Goal: Transaction & Acquisition: Purchase product/service

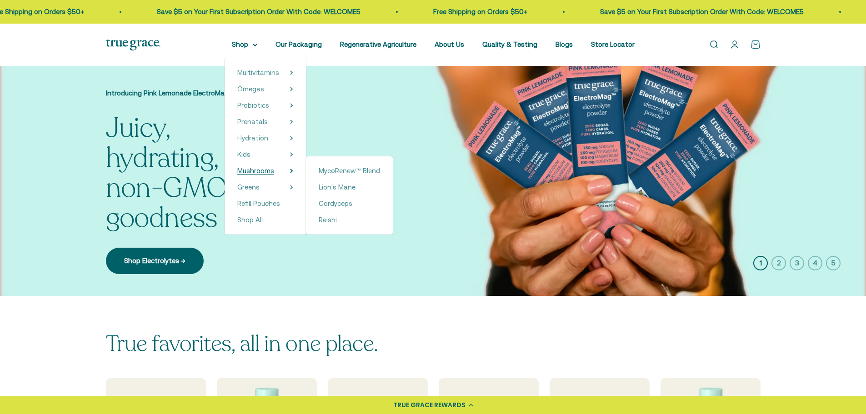
click at [266, 171] on span "Mushrooms" at bounding box center [255, 171] width 37 height 8
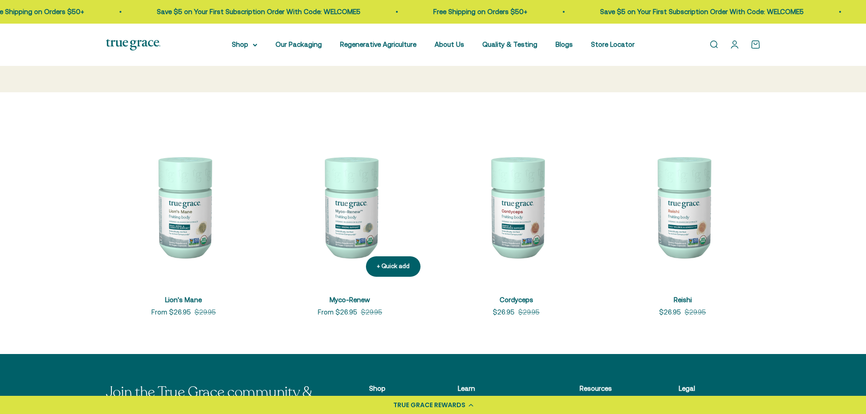
scroll to position [182, 0]
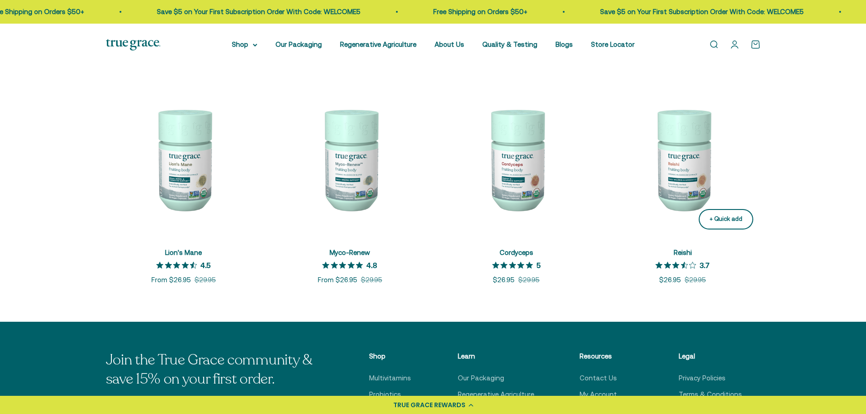
click at [721, 222] on div "+ Quick add" at bounding box center [726, 220] width 33 height 10
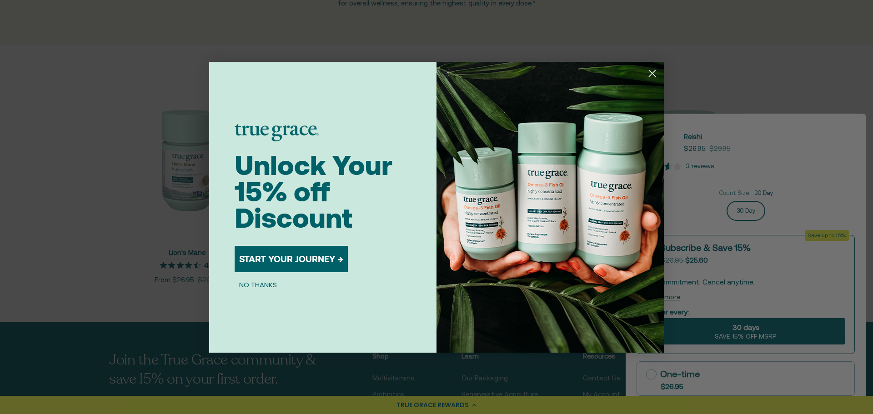
drag, startPoint x: 650, startPoint y: 74, endPoint x: 307, endPoint y: 272, distance: 396.3
click at [307, 273] on div "Close dialog Unlock Your 15% off Discount START YOUR JOURNEY → NO THANKS Submit" at bounding box center [436, 207] width 455 height 291
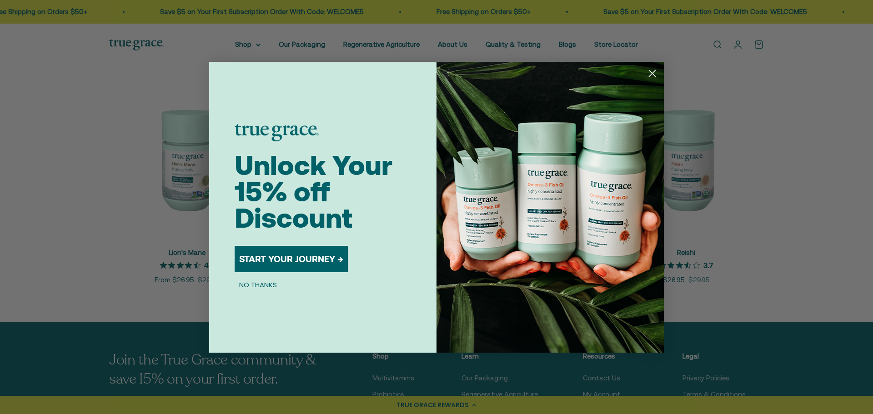
click at [305, 262] on button "START YOUR JOURNEY →" at bounding box center [291, 259] width 113 height 26
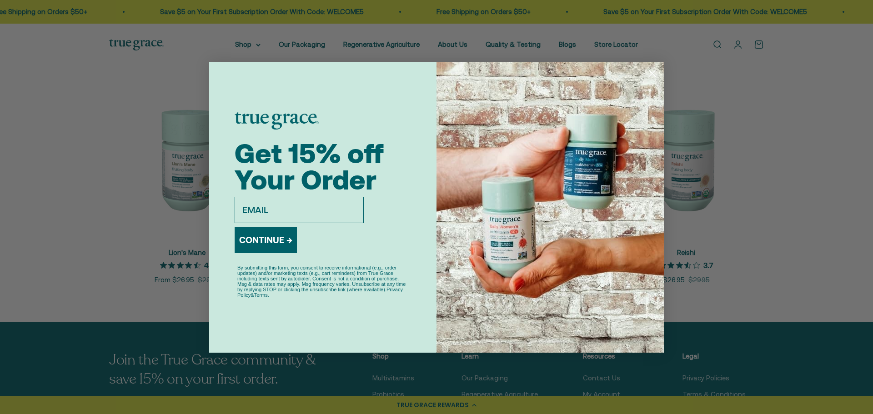
click at [293, 218] on input "email" at bounding box center [299, 210] width 129 height 26
type input "macysangster95@gmail.com"
click at [263, 242] on button "CONTINUE →" at bounding box center [266, 240] width 62 height 26
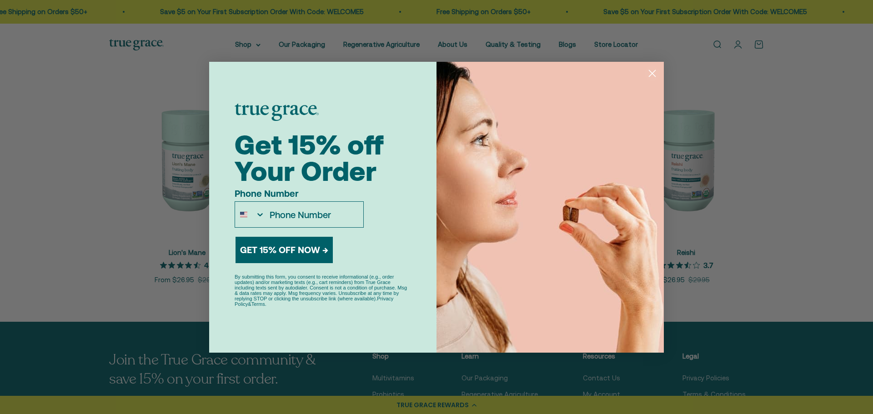
click at [291, 215] on input "Phone Number" at bounding box center [314, 214] width 98 height 25
type input "1-936-239-7299"
click at [295, 251] on button "GET 15% OFF NOW →" at bounding box center [284, 250] width 97 height 26
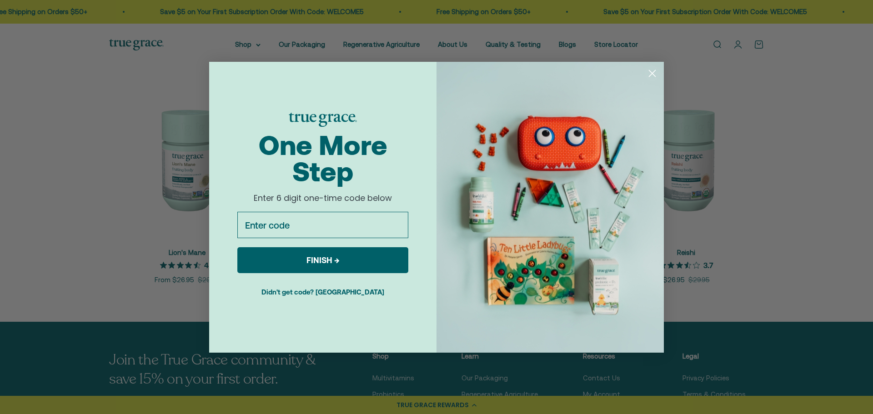
click at [286, 231] on input "Enter code" at bounding box center [322, 225] width 171 height 26
type input "175452"
click input "Submit" at bounding box center [0, 0] width 0 height 0
click at [345, 260] on button "FINISH →" at bounding box center [322, 260] width 171 height 26
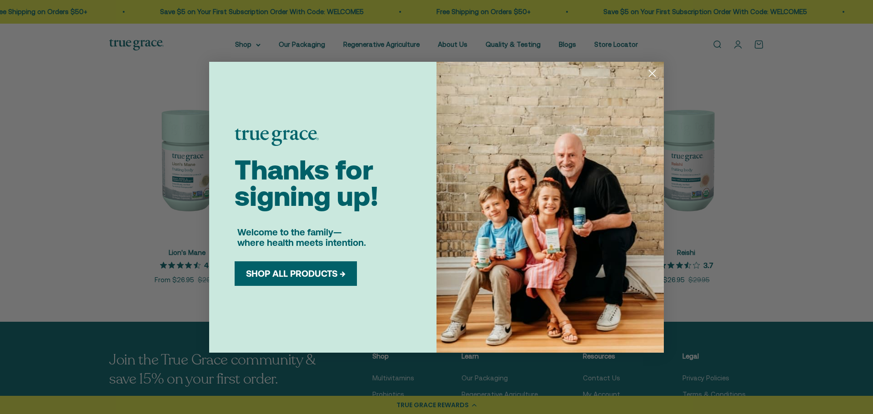
click at [336, 274] on button "SHOP ALL PRODUCTS →" at bounding box center [296, 273] width 109 height 11
click at [170, 250] on div "Close dialog Thanks for signing up! Welcome to the family— where health meets i…" at bounding box center [436, 207] width 873 height 414
click at [653, 72] on circle "Close dialog" at bounding box center [652, 72] width 15 height 15
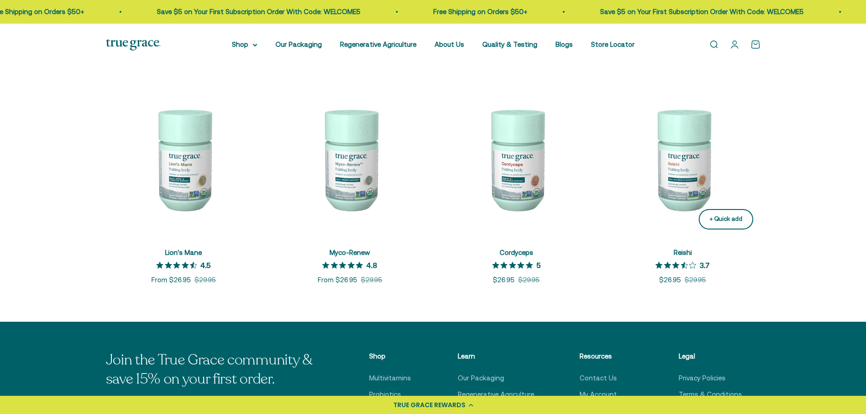
click at [718, 220] on div "+ Quick add" at bounding box center [726, 220] width 33 height 10
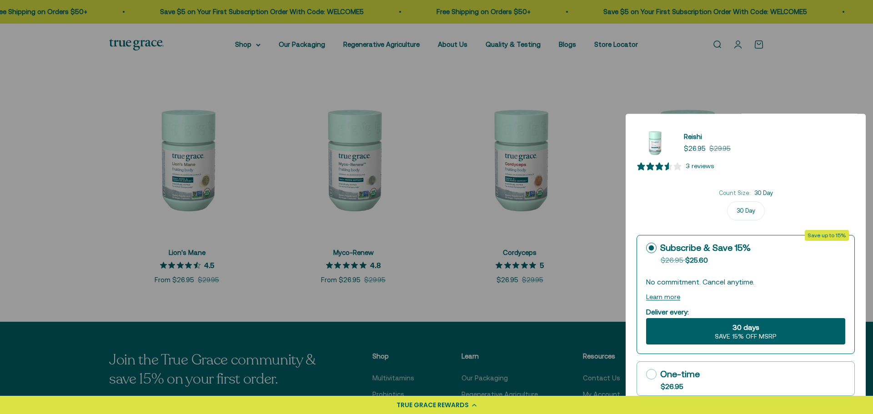
click at [593, 223] on div at bounding box center [436, 207] width 873 height 414
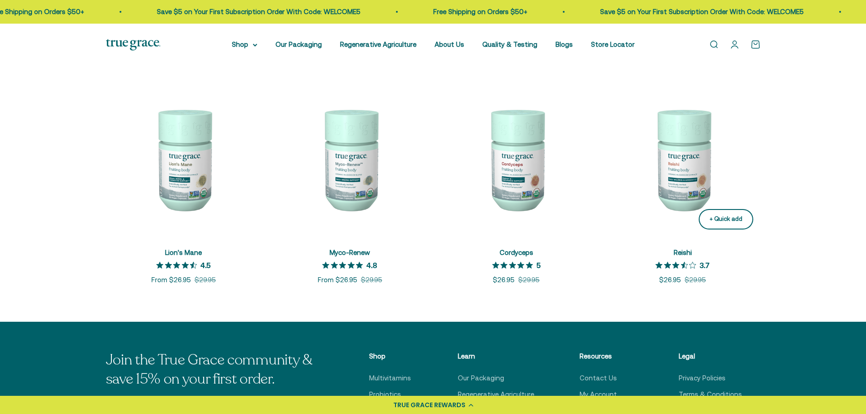
click at [744, 219] on button "+ Quick add" at bounding box center [726, 219] width 55 height 20
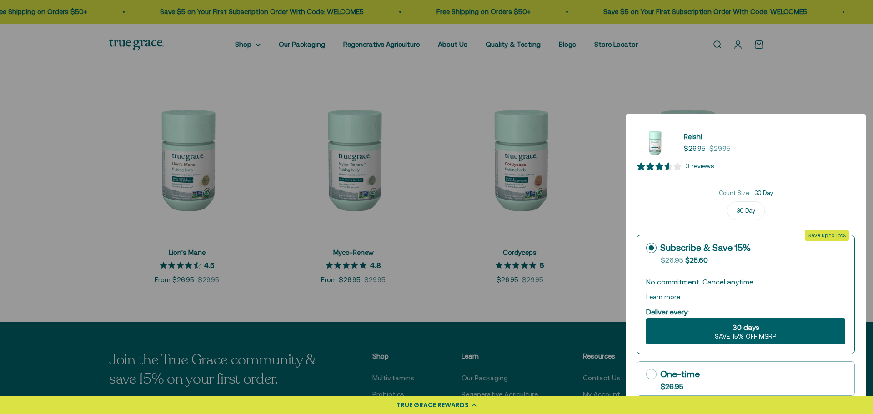
click at [730, 332] on div "30 days SAVE 15% OFF MSRP" at bounding box center [745, 331] width 199 height 26
click at [646, 318] on input "30 days SAVE 15% OFF MSRP" at bounding box center [646, 318] width 0 height 0
click at [742, 217] on label "30 Day" at bounding box center [746, 210] width 38 height 19
click at [746, 201] on input "30 Day" at bounding box center [746, 201] width 0 height 0
click at [480, 403] on div "TRUE GRACE REWARDS" at bounding box center [436, 405] width 873 height 18
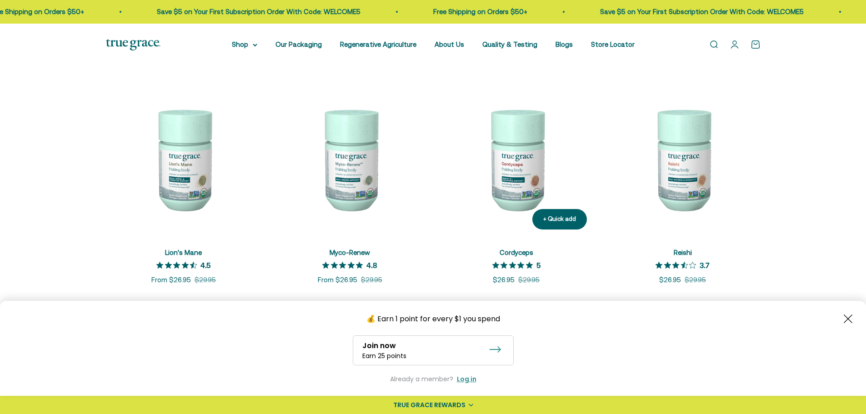
click at [461, 282] on div "Cordyceps 5 out of 5 star rating 5 Sale price $26.95 Regular price $29.95" at bounding box center [517, 267] width 156 height 38
click at [735, 224] on div "+ Quick add" at bounding box center [726, 220] width 33 height 10
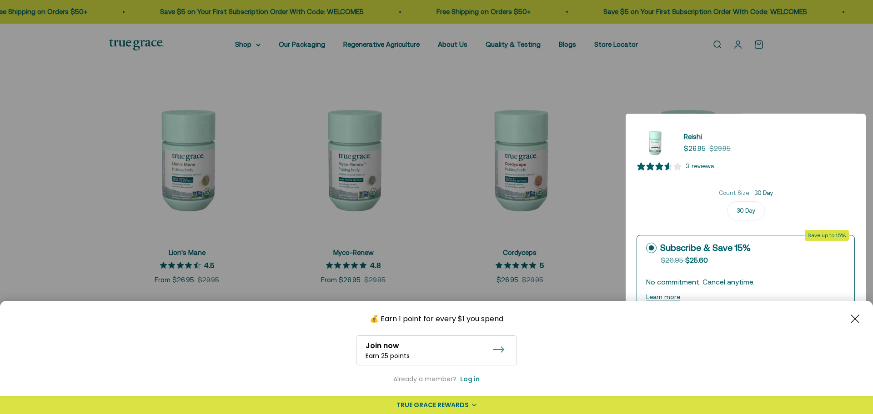
click at [860, 318] on div "💰 Earn 1 point for every $1 you spend Join now Earn 25 points Already a member?…" at bounding box center [436, 350] width 873 height 98
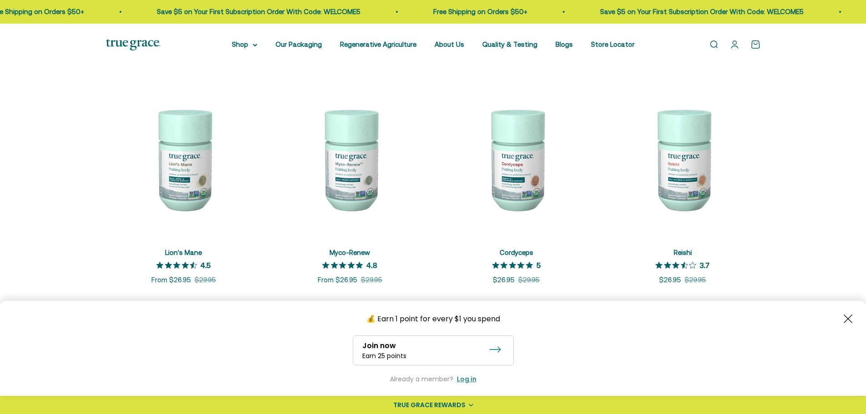
click at [834, 317] on div "💰 Earn 1 point for every $1 you spend" at bounding box center [433, 318] width 839 height 11
click at [846, 319] on icon "Close button" at bounding box center [848, 319] width 9 height 9
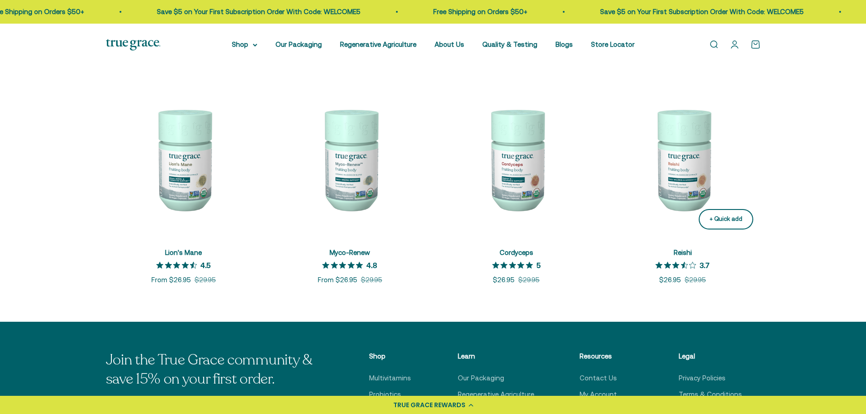
click at [727, 220] on div "+ Quick add" at bounding box center [726, 220] width 33 height 10
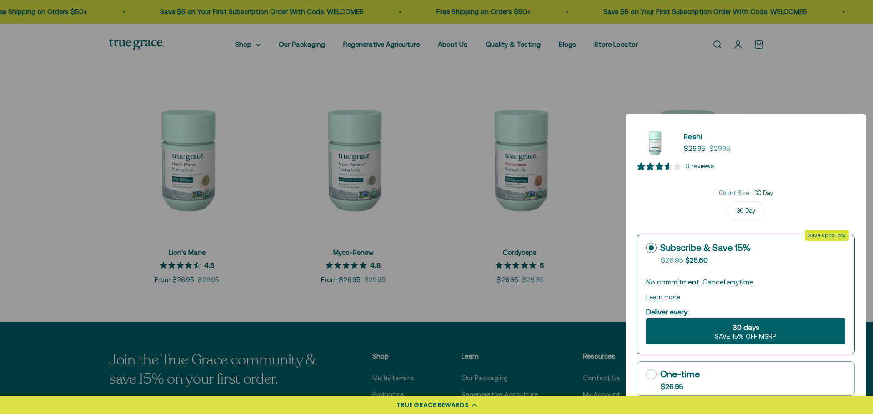
click at [686, 378] on div "One-time" at bounding box center [673, 375] width 54 height 14
click at [646, 375] on input "One-time $26.95" at bounding box center [646, 374] width 0 height 0
radio input "true"
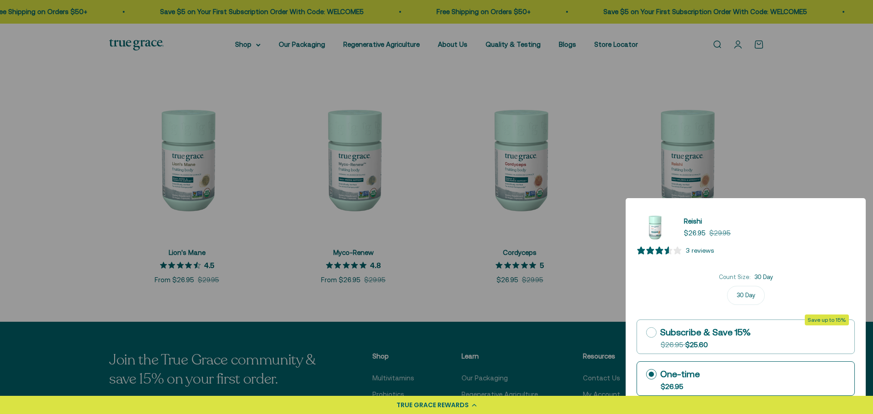
click at [647, 332] on rect at bounding box center [651, 332] width 10 height 10
click at [646, 332] on input "Subscribe & Save 15% Original price strikethrough: $26.95 , Discounted price: $…" at bounding box center [646, 332] width 0 height 0
radio input "true"
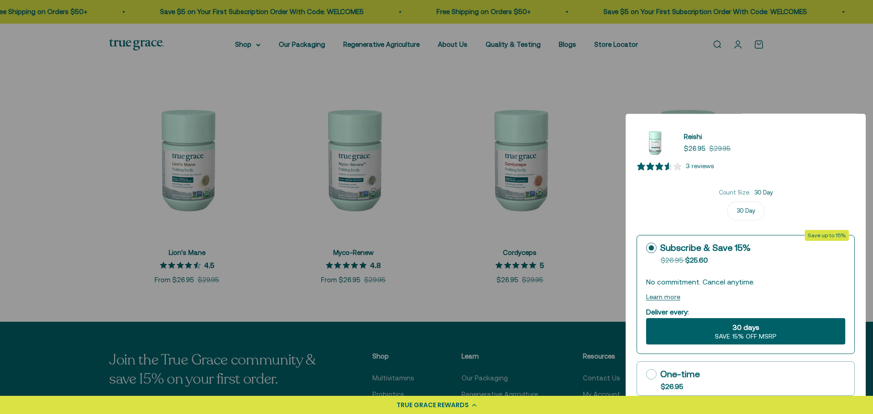
click at [689, 334] on div "30 days SAVE 15% OFF MSRP" at bounding box center [745, 331] width 199 height 26
click at [646, 318] on input "30 days SAVE 15% OFF MSRP" at bounding box center [646, 318] width 0 height 0
click at [761, 325] on div "30 days SAVE 15% OFF MSRP" at bounding box center [745, 331] width 199 height 26
click at [646, 318] on input "30 days SAVE 15% OFF MSRP" at bounding box center [646, 318] width 0 height 0
click at [753, 329] on span "30 days" at bounding box center [746, 327] width 27 height 11
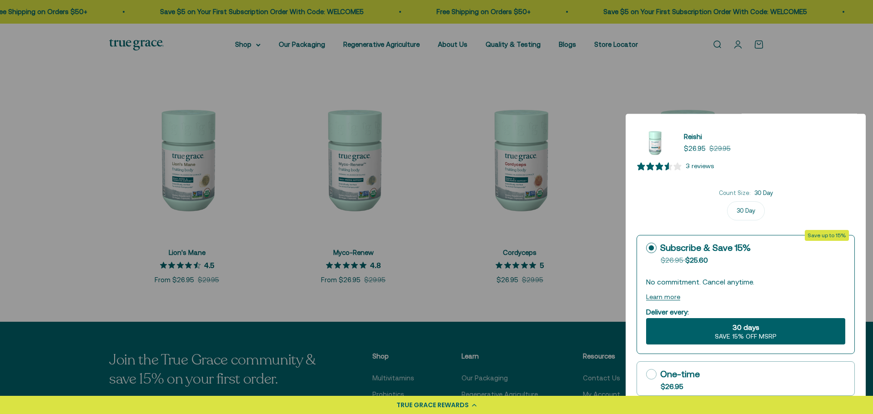
click at [732, 213] on label "30 Day" at bounding box center [746, 210] width 38 height 19
click at [746, 201] on input "30 Day" at bounding box center [746, 201] width 0 height 0
click at [621, 215] on div at bounding box center [436, 207] width 873 height 414
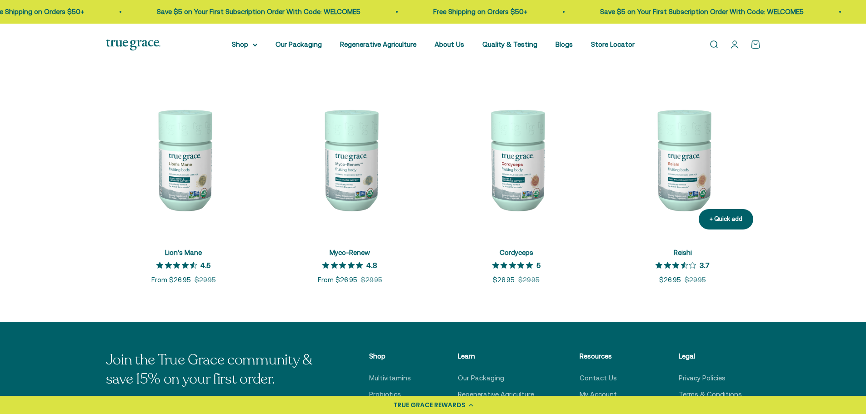
click at [690, 184] on img at bounding box center [683, 159] width 156 height 156
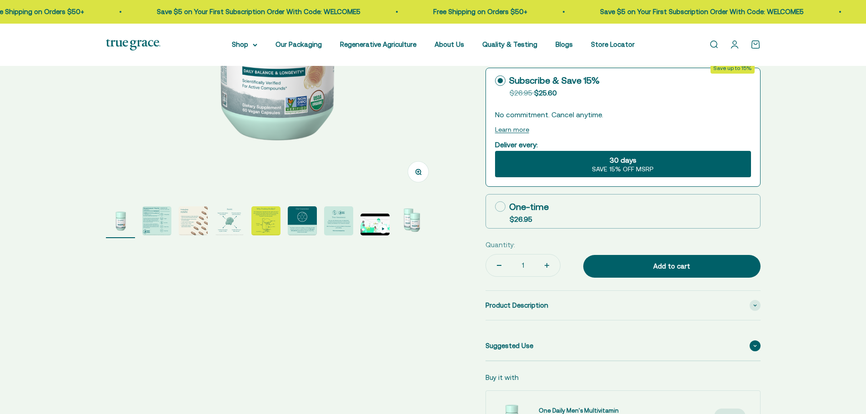
select select "3"
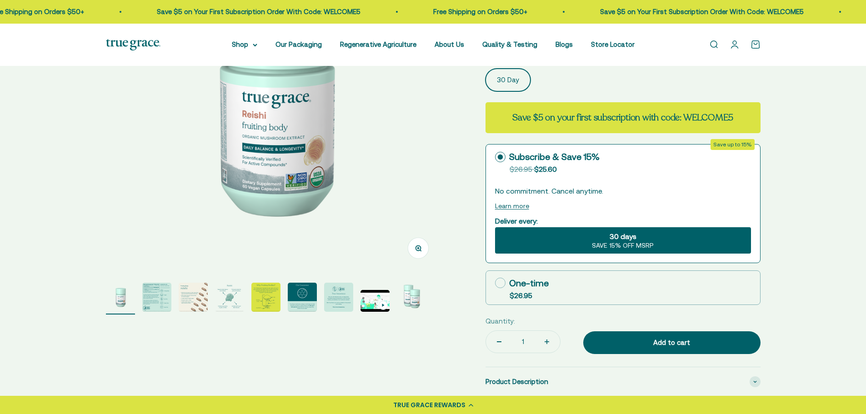
scroll to position [136, 0]
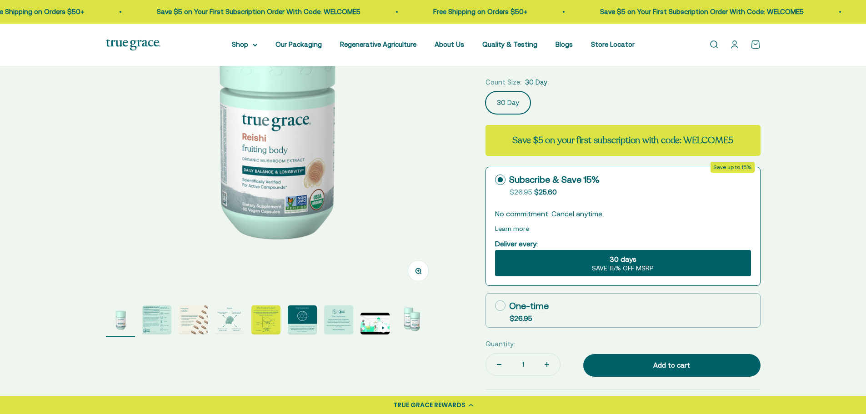
click at [157, 320] on img "Go to item 2" at bounding box center [156, 320] width 29 height 29
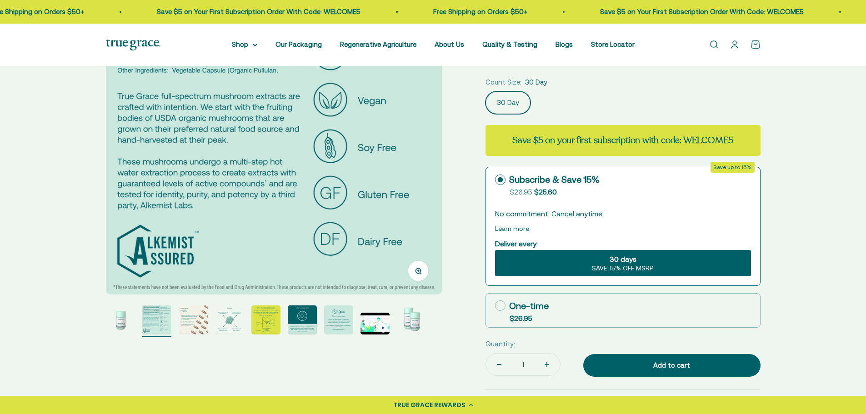
click at [185, 325] on img "Go to item 3" at bounding box center [193, 320] width 29 height 29
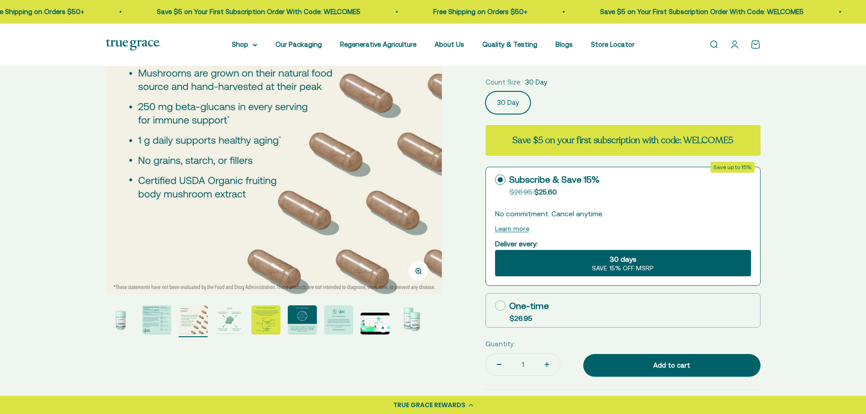
click at [236, 324] on img "Go to item 4" at bounding box center [229, 320] width 29 height 29
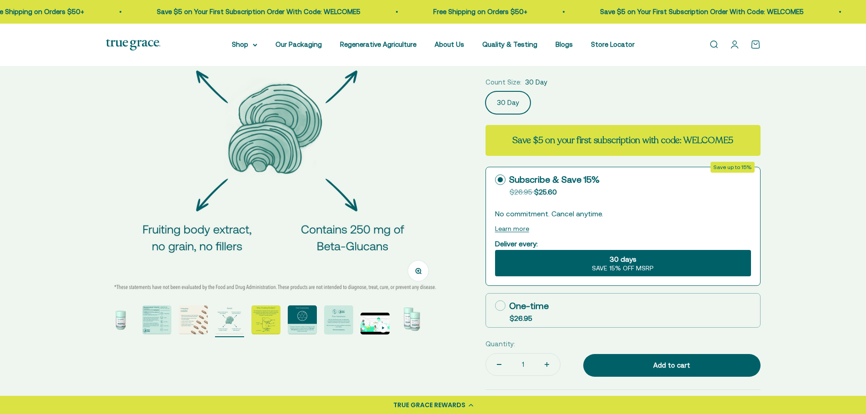
scroll to position [0, 1042]
click at [252, 329] on img "Go to item 5" at bounding box center [266, 320] width 29 height 29
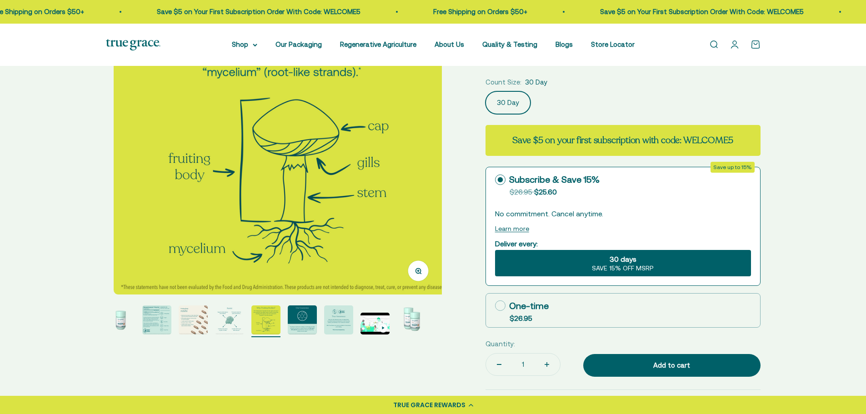
scroll to position [0, 1389]
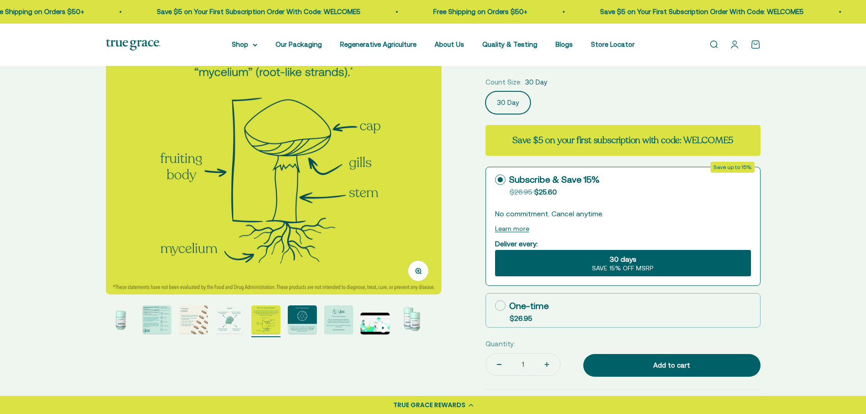
click at [306, 328] on img "Go to item 6" at bounding box center [302, 320] width 29 height 29
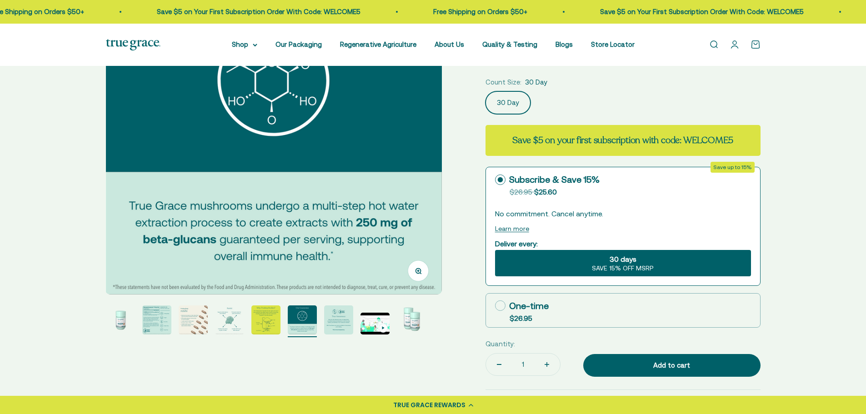
click at [344, 328] on img "Go to item 7" at bounding box center [338, 320] width 29 height 29
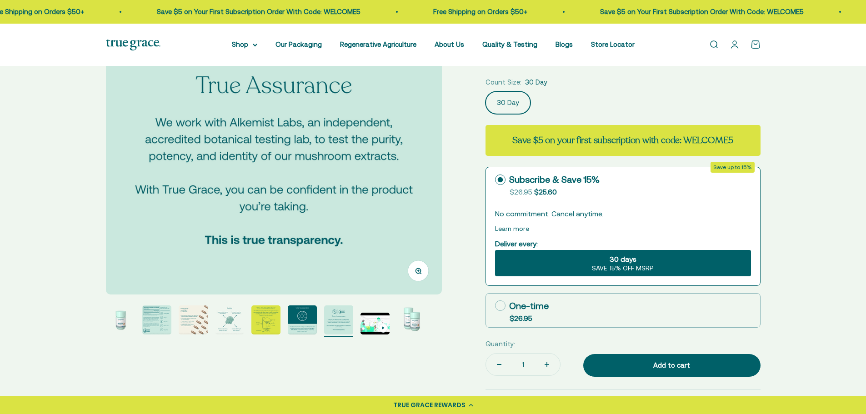
click at [371, 332] on img "Go to item 8" at bounding box center [375, 324] width 29 height 22
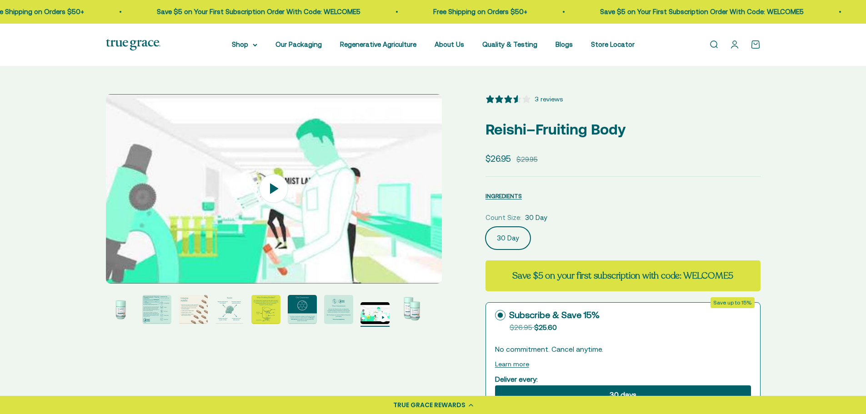
scroll to position [0, 0]
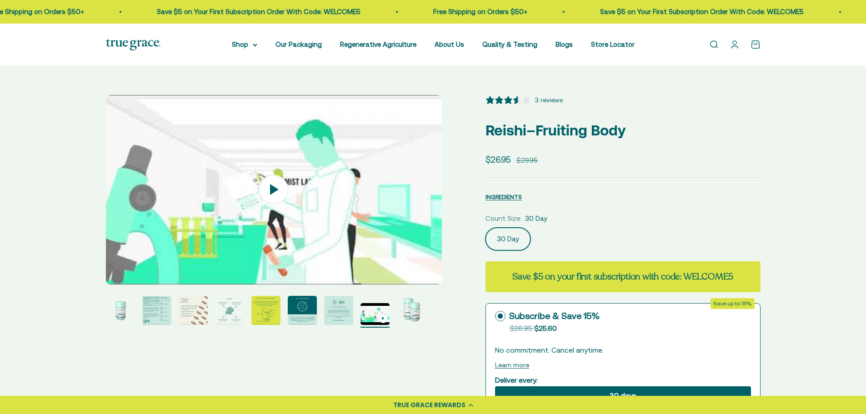
click at [416, 321] on img "Go to item 9" at bounding box center [411, 310] width 29 height 29
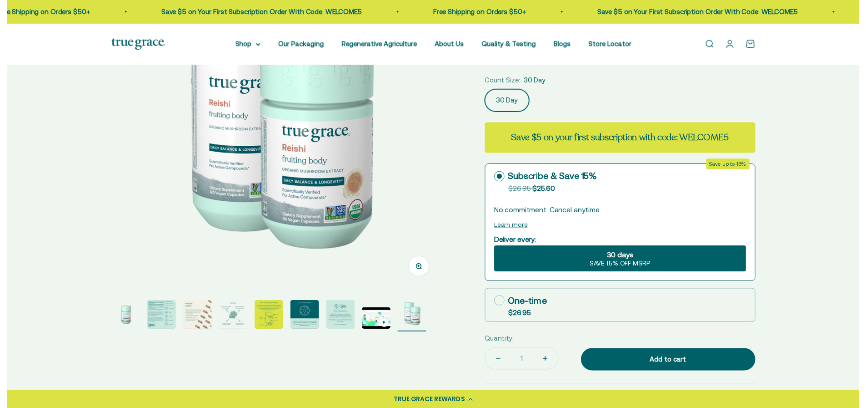
scroll to position [182, 0]
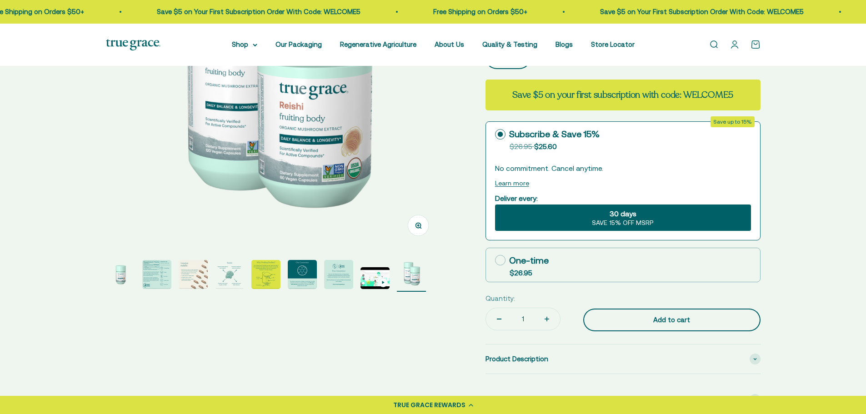
click at [665, 320] on div "Add to cart" at bounding box center [672, 320] width 141 height 11
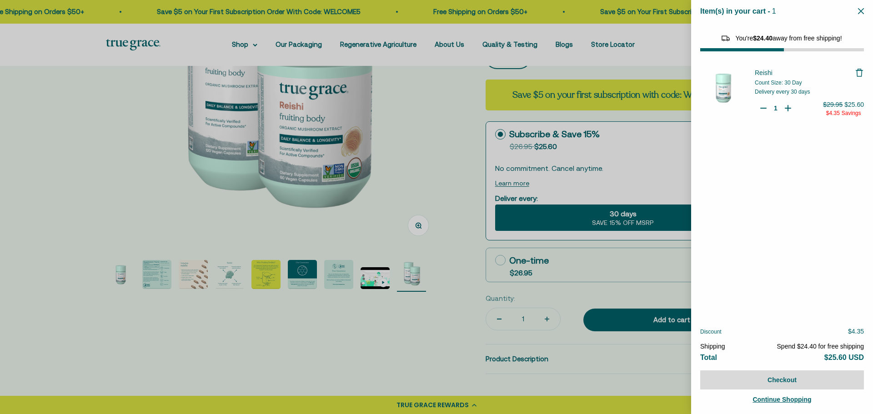
select select "46108266823894"
select select "44882812010710"
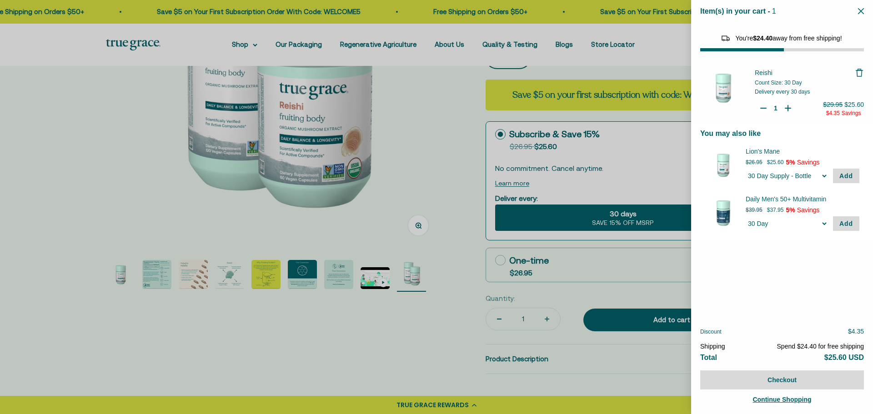
click at [434, 171] on div at bounding box center [436, 207] width 873 height 414
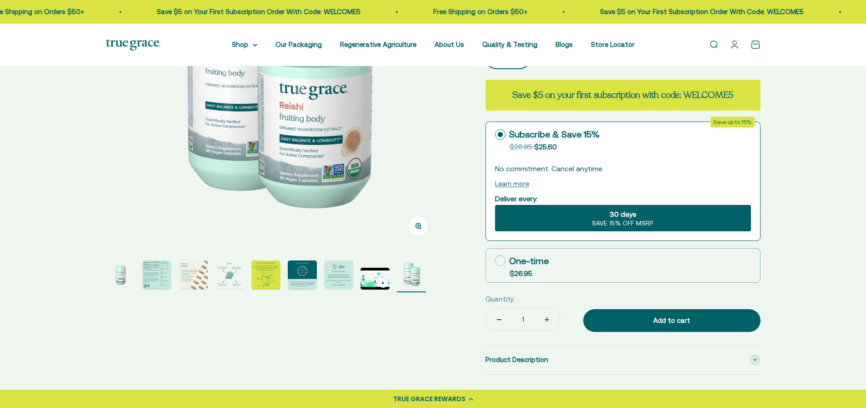
scroll to position [0, 0]
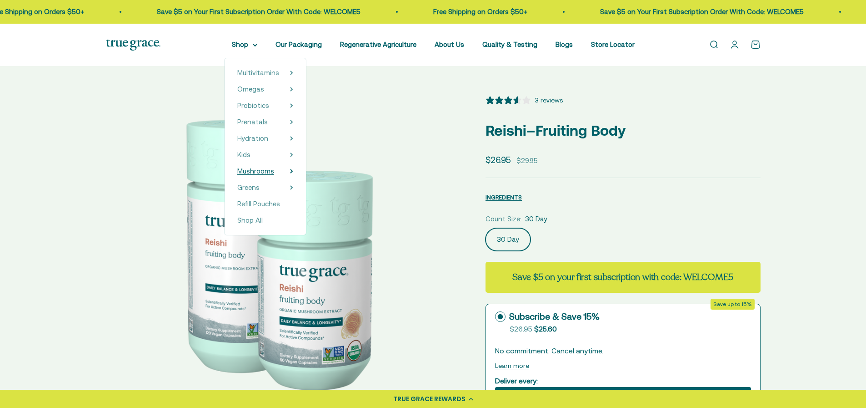
click at [259, 171] on span "Mushrooms" at bounding box center [255, 171] width 37 height 8
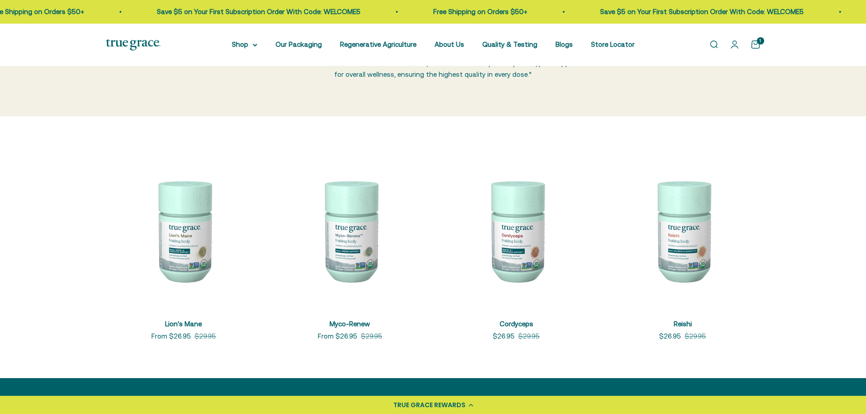
scroll to position [227, 0]
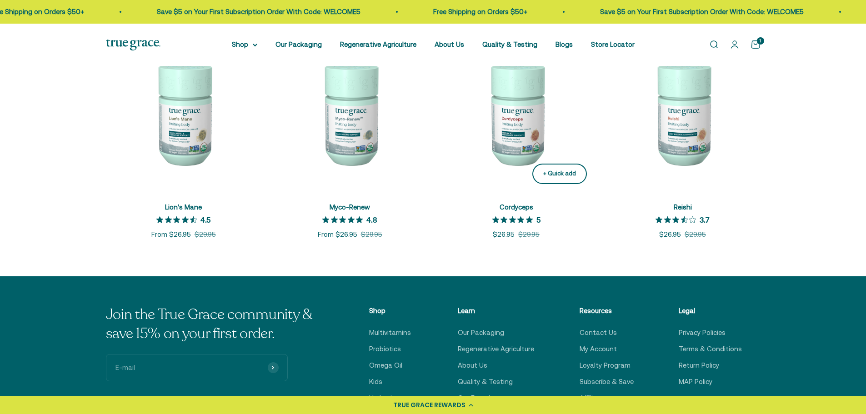
click at [557, 177] on div "+ Quick add" at bounding box center [560, 174] width 33 height 10
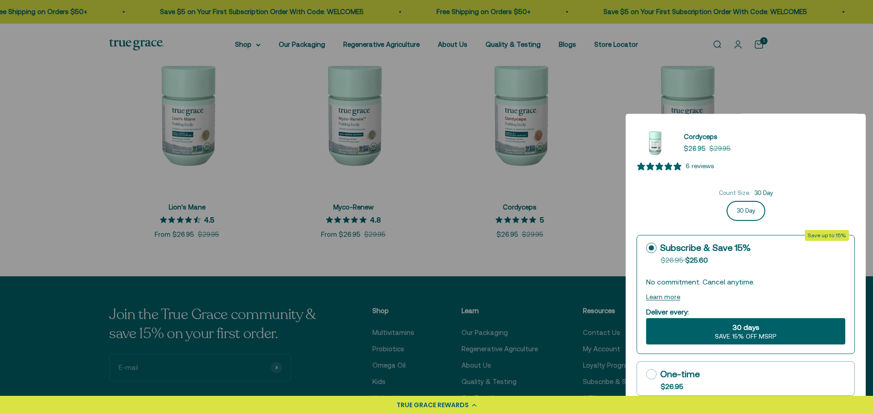
click at [745, 332] on span "30 days" at bounding box center [746, 327] width 27 height 11
click at [646, 318] on input "30 days SAVE 15% OFF MSRP" at bounding box center [646, 318] width 0 height 0
click at [608, 194] on div at bounding box center [436, 207] width 873 height 414
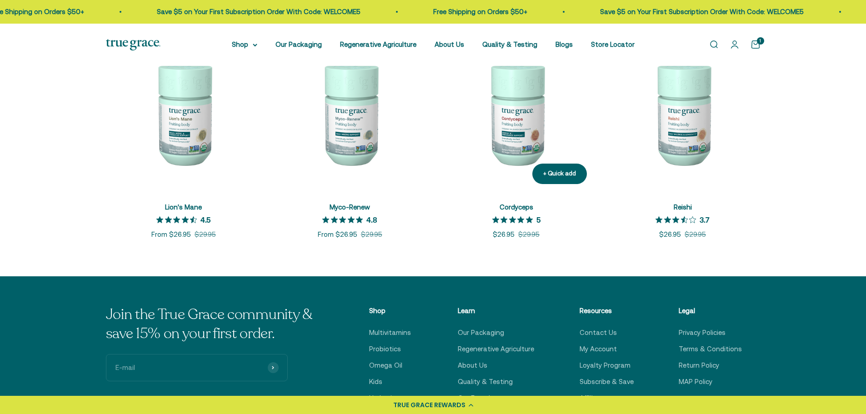
click at [521, 137] on img at bounding box center [517, 114] width 156 height 156
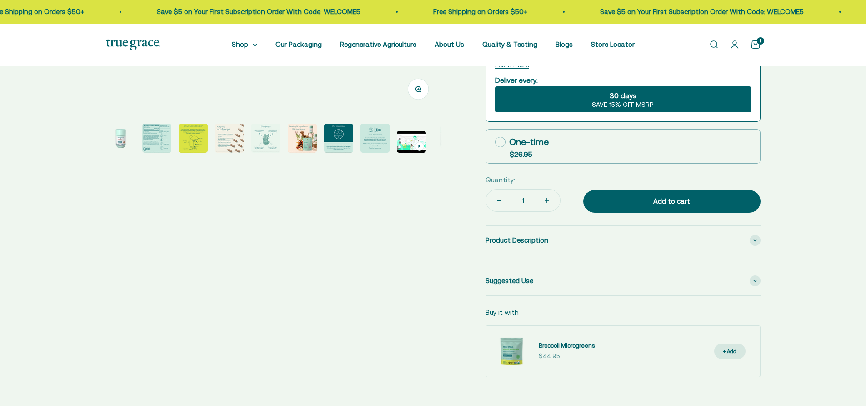
select select "3"
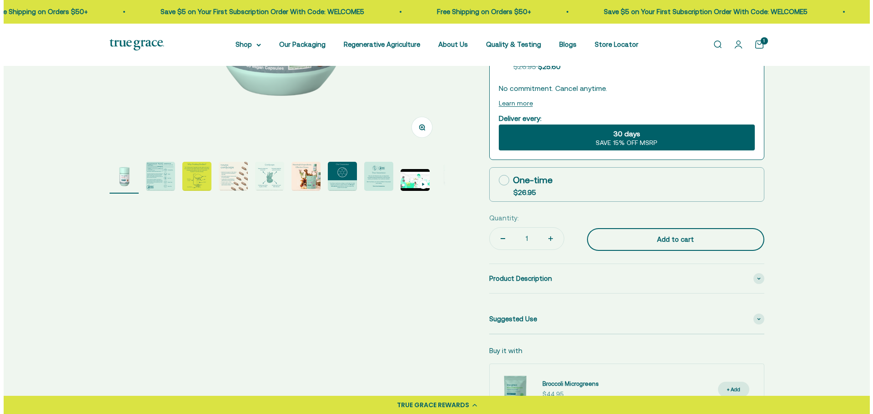
scroll to position [227, 0]
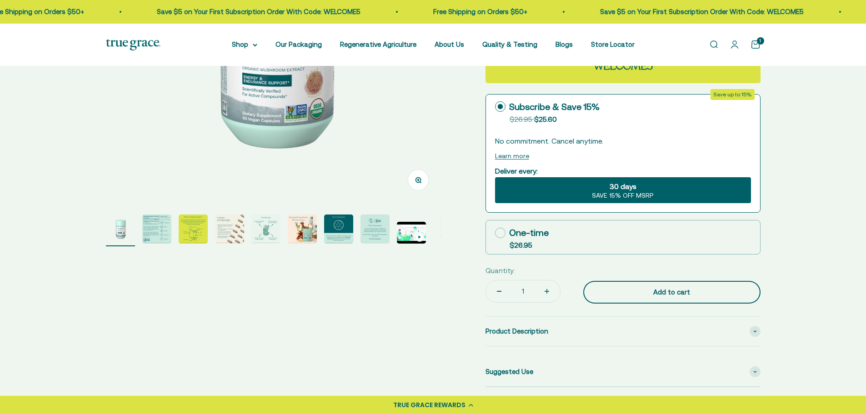
click at [654, 296] on div "Add to cart" at bounding box center [672, 292] width 141 height 11
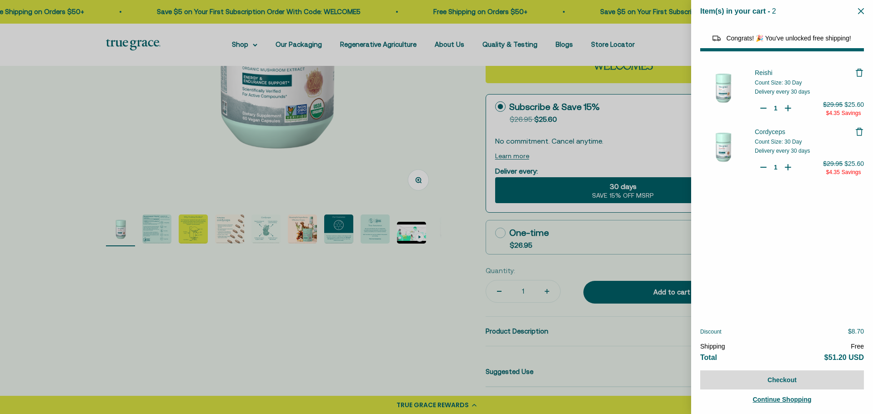
select select "46108266823894"
select select "44882812010710"
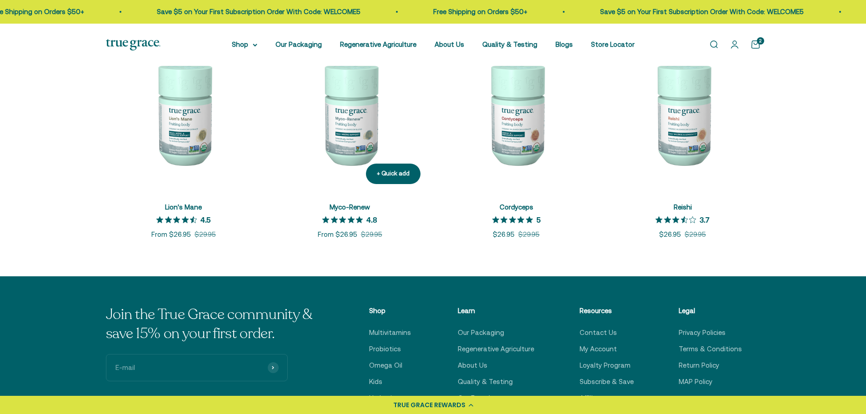
click at [354, 143] on img at bounding box center [350, 114] width 156 height 156
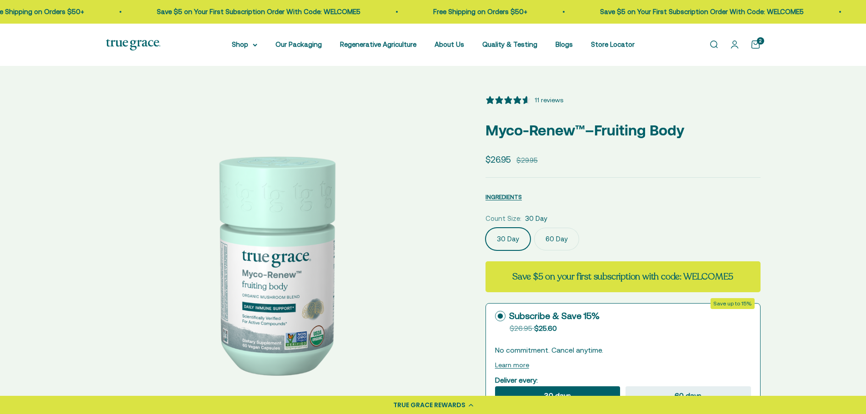
select select "3"
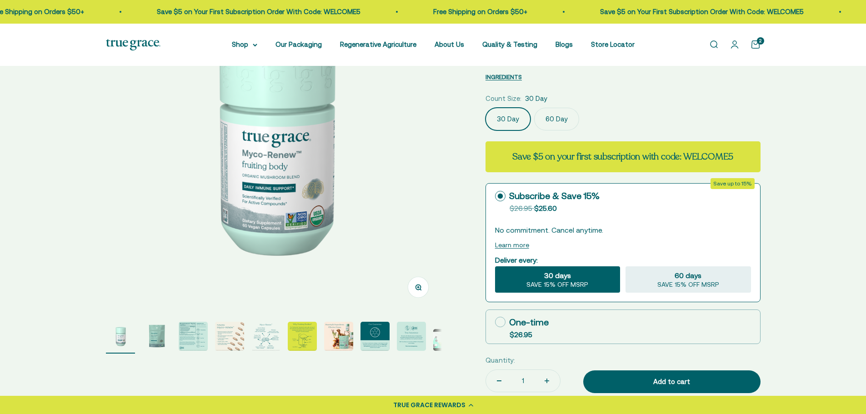
scroll to position [136, 0]
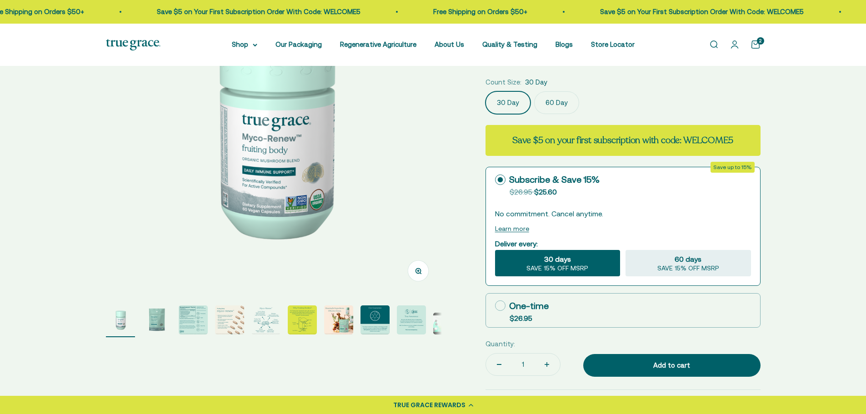
click at [560, 102] on label "60 Day" at bounding box center [556, 102] width 45 height 23
click at [486, 91] on input "60 Day" at bounding box center [485, 91] width 0 height 0
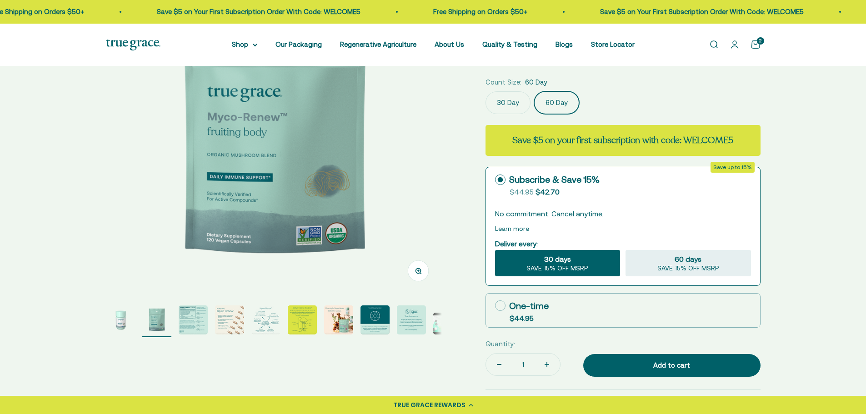
click at [487, 96] on div "30 Day 60 Day" at bounding box center [623, 102] width 275 height 23
click at [505, 99] on label "30 Day" at bounding box center [508, 102] width 45 height 23
click at [486, 91] on input "30 Day" at bounding box center [485, 91] width 0 height 0
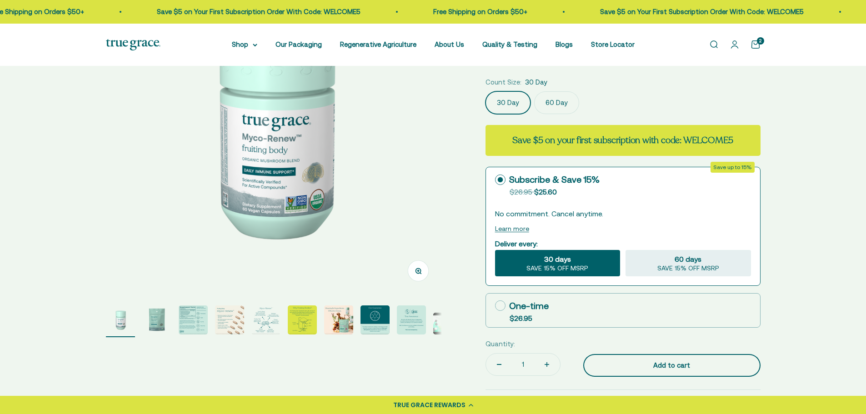
click at [680, 371] on div "Add to cart" at bounding box center [672, 365] width 141 height 11
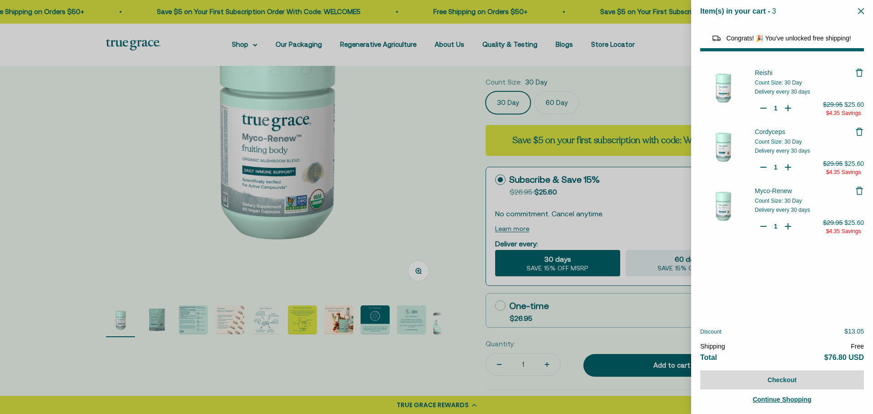
select select "46108266823894"
select select "44882812010710"
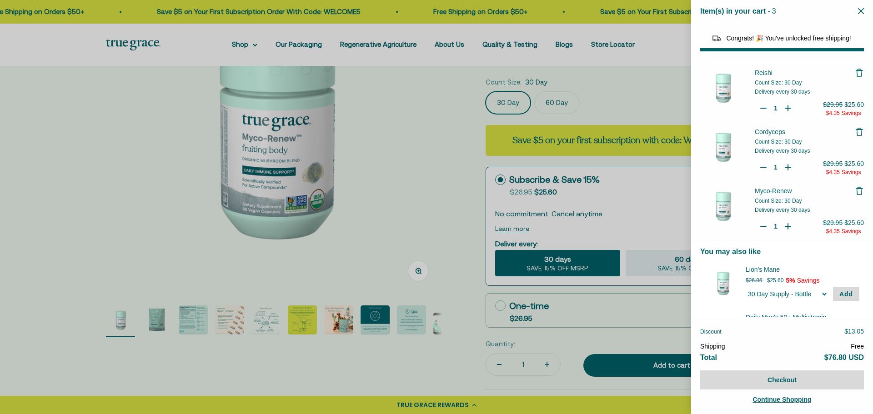
click at [433, 215] on div at bounding box center [436, 207] width 873 height 414
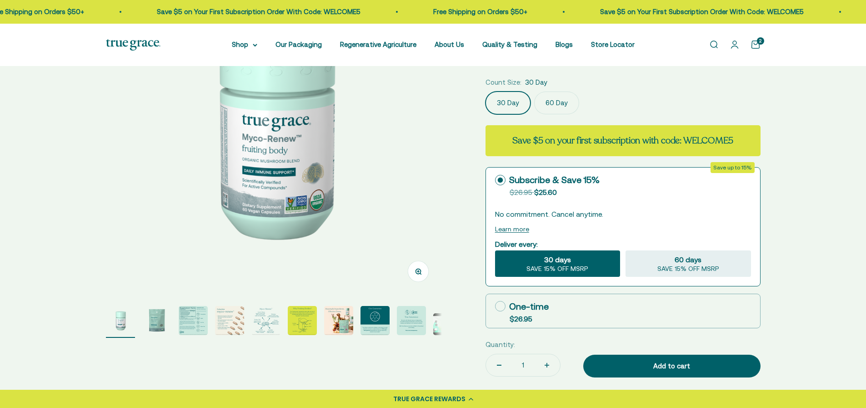
drag, startPoint x: 436, startPoint y: 215, endPoint x: 433, endPoint y: 218, distance: 4.8
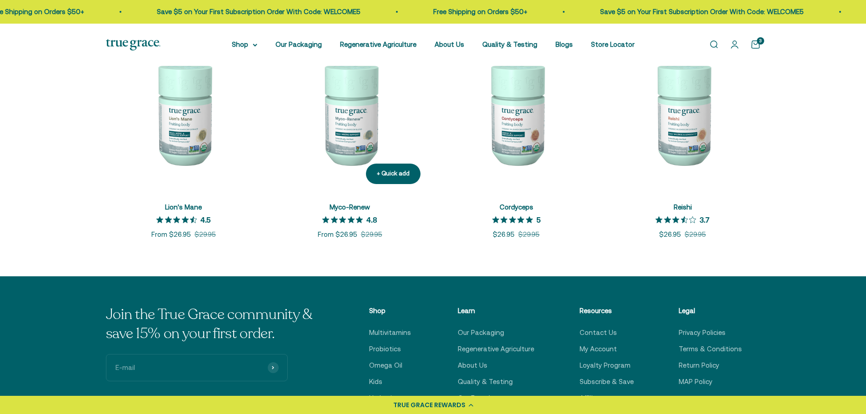
drag, startPoint x: 170, startPoint y: 133, endPoint x: 387, endPoint y: 155, distance: 218.1
click at [170, 133] on img at bounding box center [184, 114] width 156 height 156
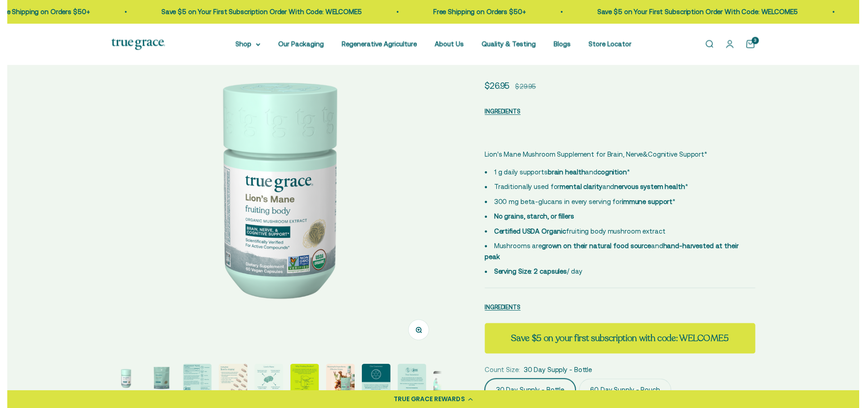
scroll to position [182, 0]
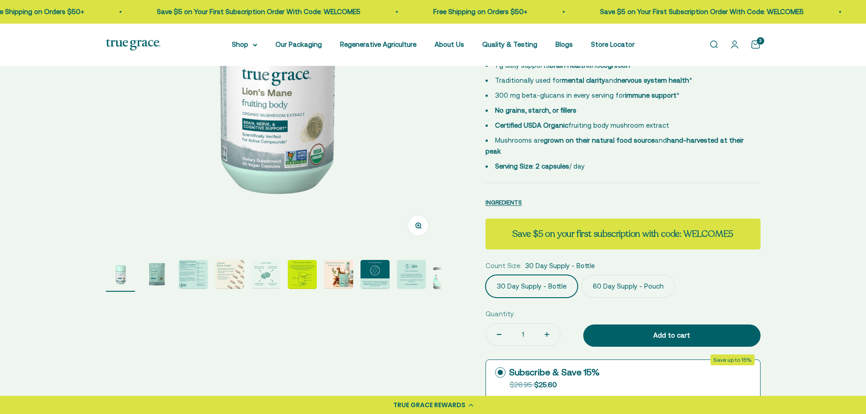
select select "3"
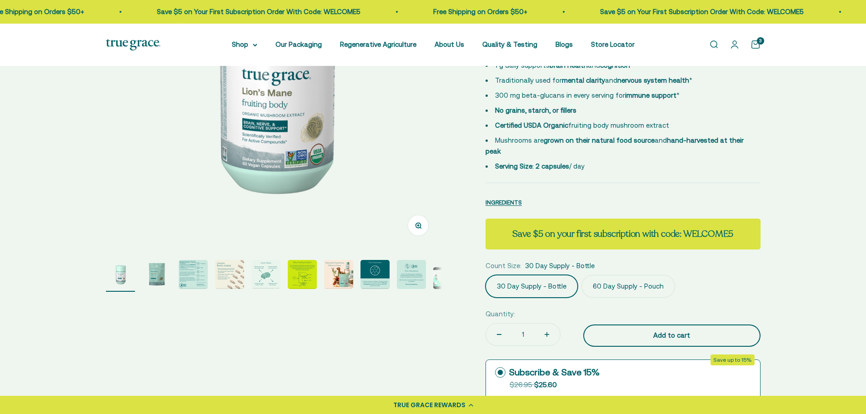
click at [641, 330] on div "Add to cart" at bounding box center [672, 335] width 141 height 11
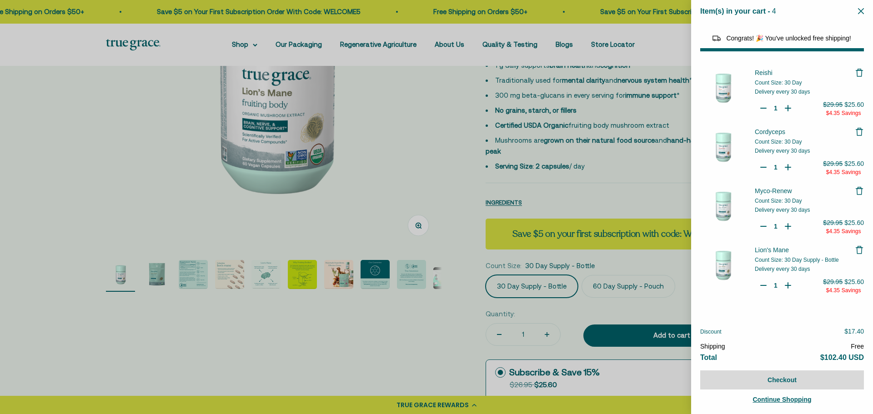
select select "44882812010710"
select select "44878157185238"
click at [428, 188] on div at bounding box center [436, 207] width 873 height 414
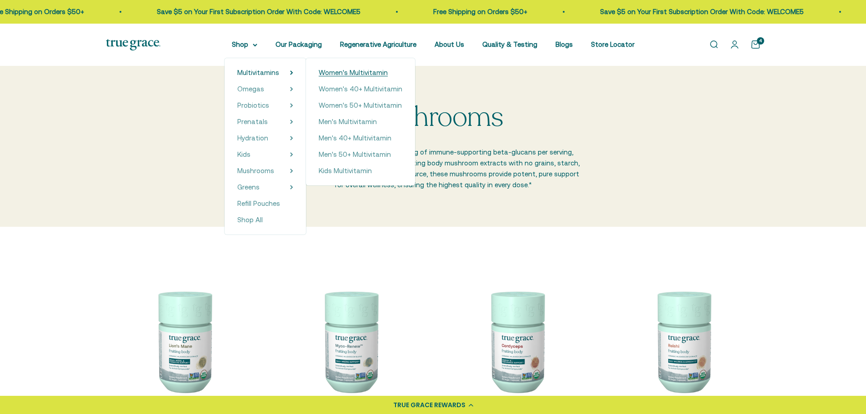
click at [355, 72] on span "Women's Multivitamin" at bounding box center [353, 73] width 69 height 8
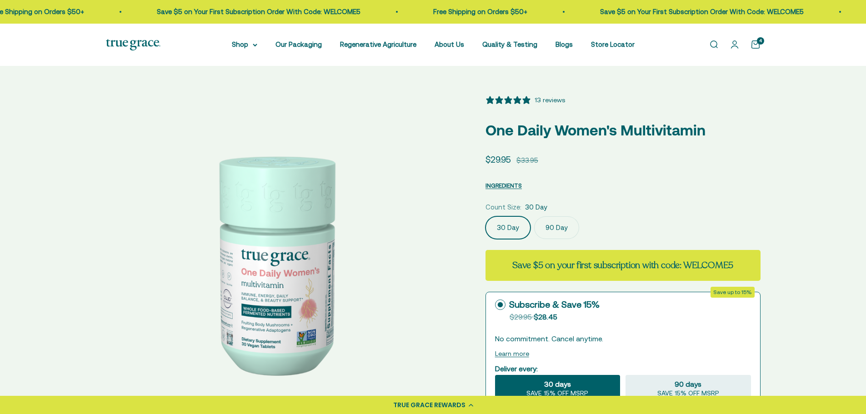
select select "3"
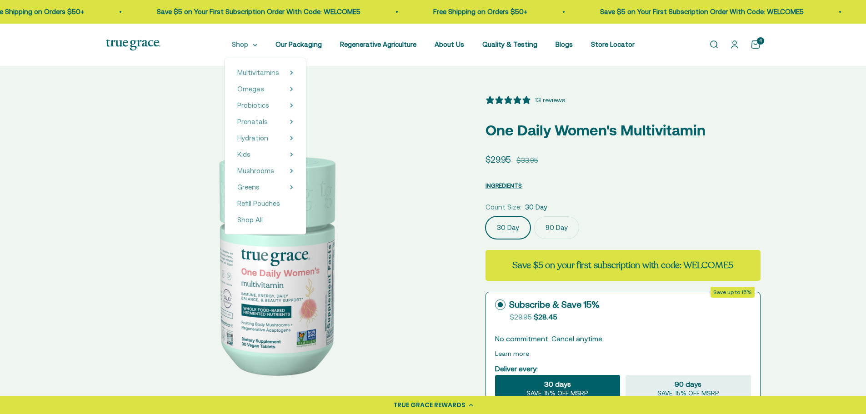
click at [254, 46] on summary "Shop" at bounding box center [244, 44] width 25 height 11
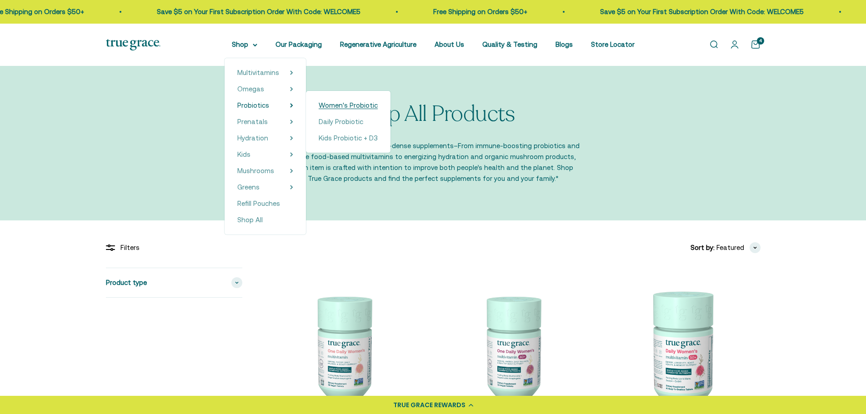
click at [341, 104] on span "Women's Probiotic" at bounding box center [348, 105] width 59 height 8
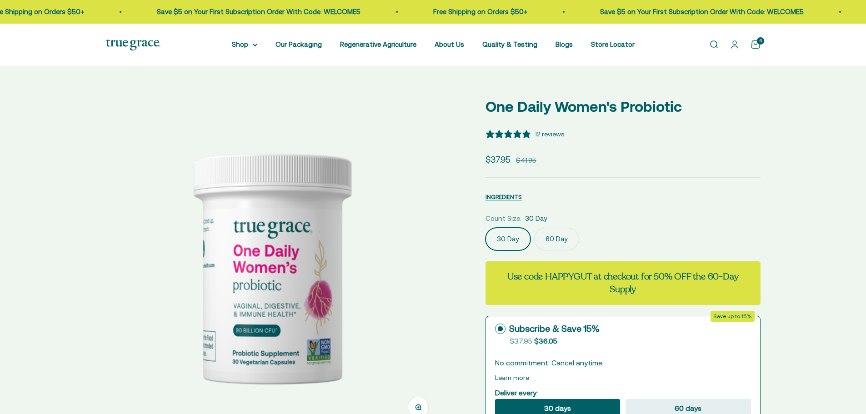
select select "3"
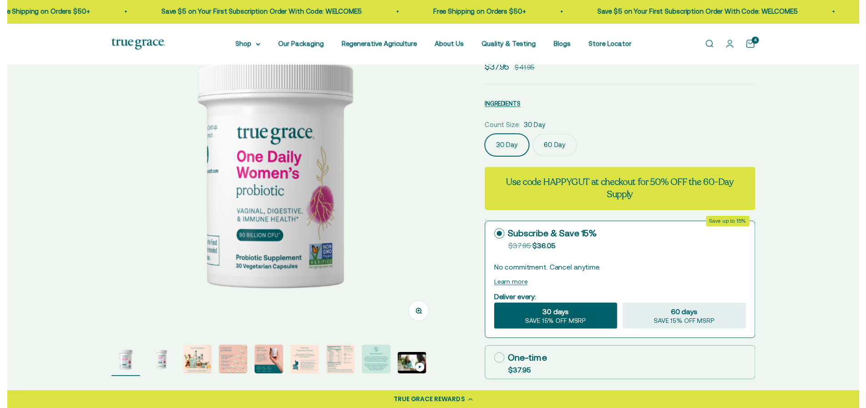
scroll to position [182, 0]
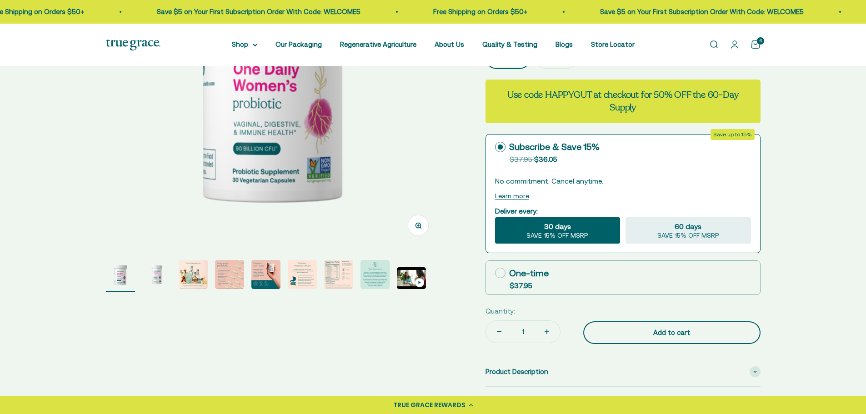
click at [640, 334] on div "Add to cart" at bounding box center [672, 332] width 141 height 11
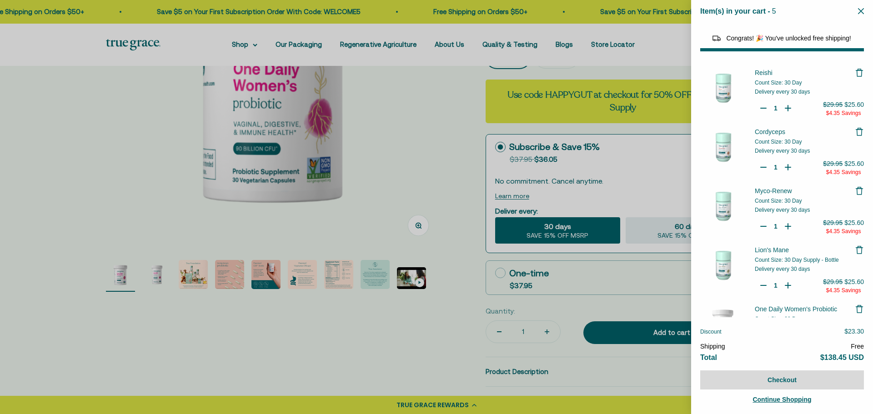
select select "44882812010710"
click at [250, 46] on div at bounding box center [436, 207] width 873 height 414
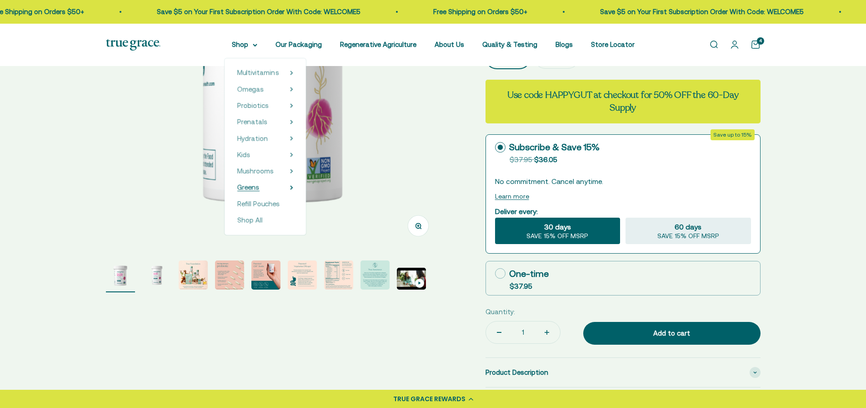
click at [256, 189] on span "Greens" at bounding box center [248, 187] width 22 height 8
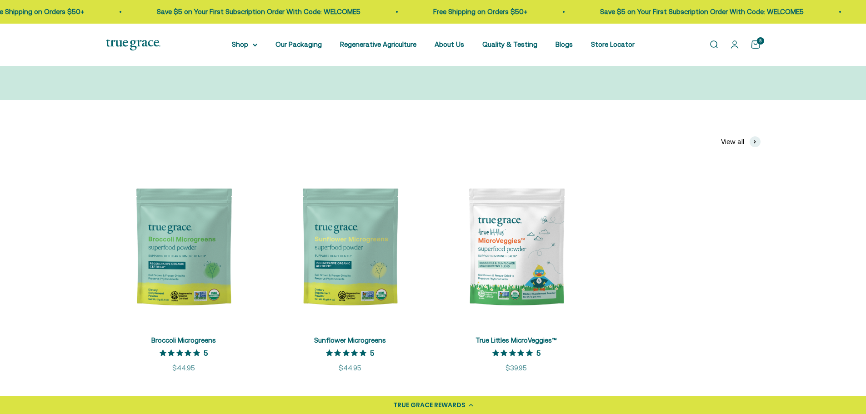
scroll to position [182, 0]
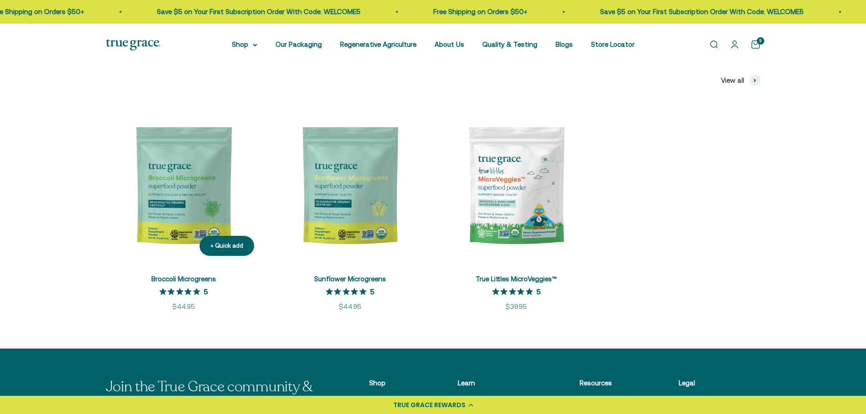
click at [218, 212] on img at bounding box center [184, 186] width 156 height 156
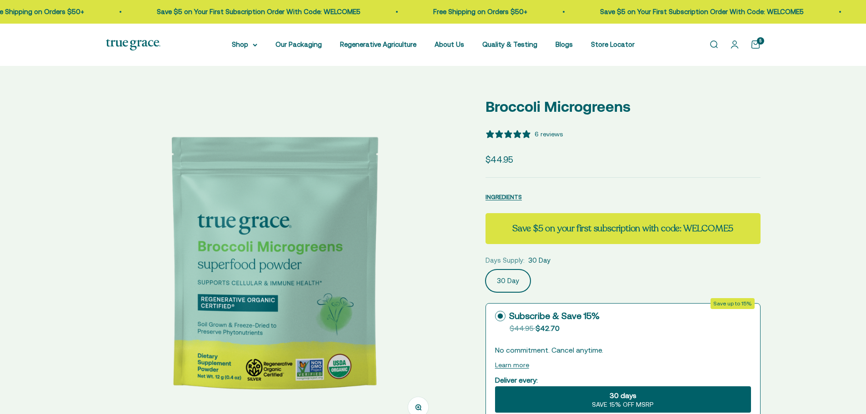
select select "3"
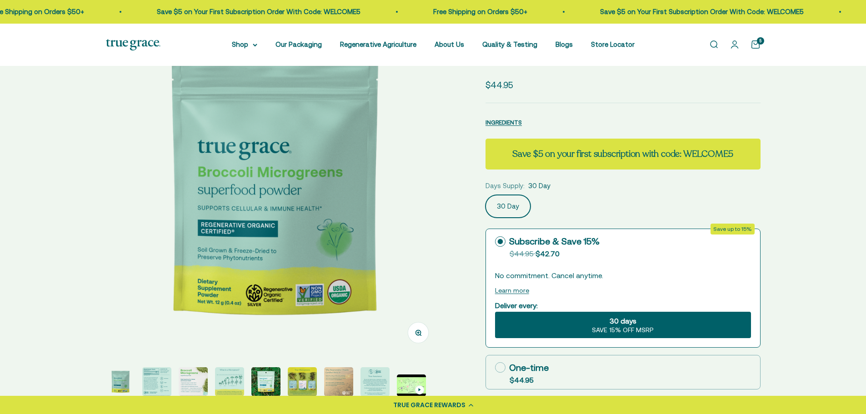
scroll to position [91, 0]
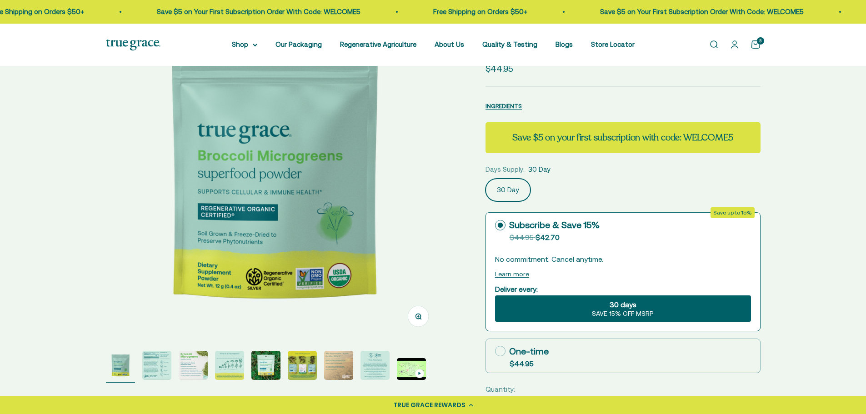
click at [565, 308] on div "30 days SAVE 15% OFF MSRP" at bounding box center [623, 309] width 256 height 26
click at [495, 296] on input "30 days SAVE 15% OFF MSRP" at bounding box center [495, 295] width 0 height 0
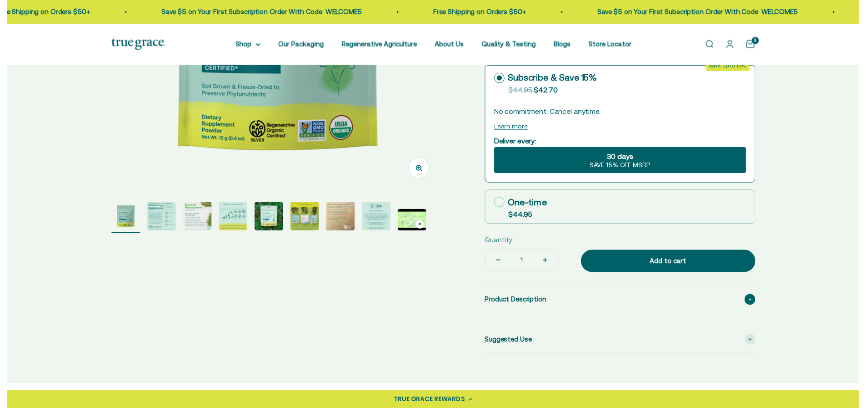
scroll to position [273, 0]
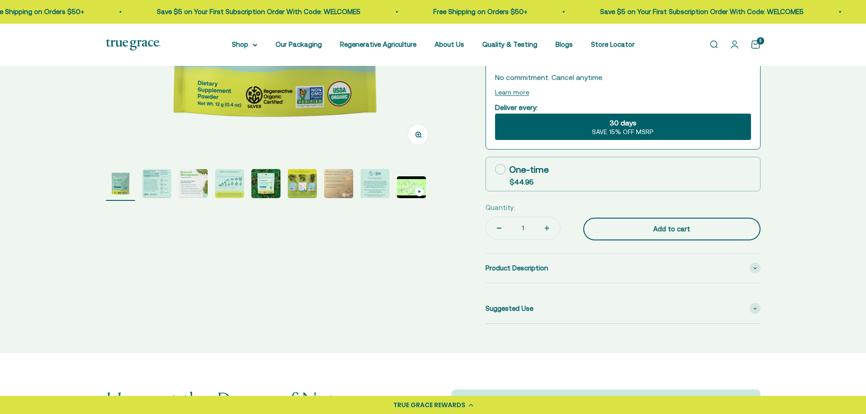
click at [625, 229] on div "Add to cart" at bounding box center [672, 229] width 141 height 11
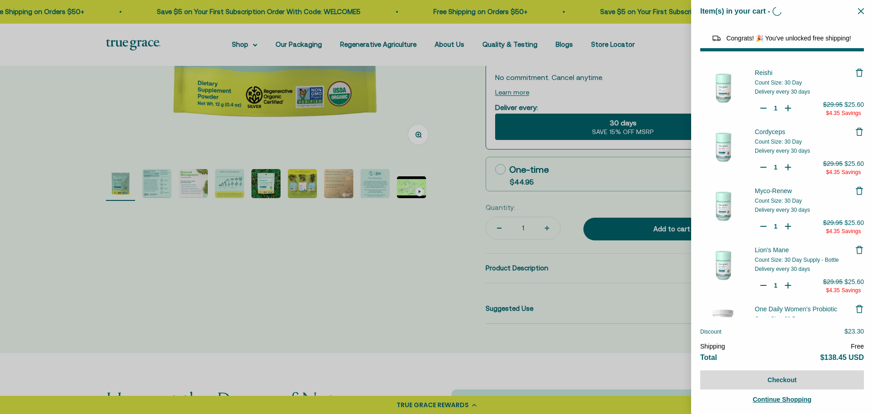
click at [346, 264] on div at bounding box center [436, 207] width 873 height 414
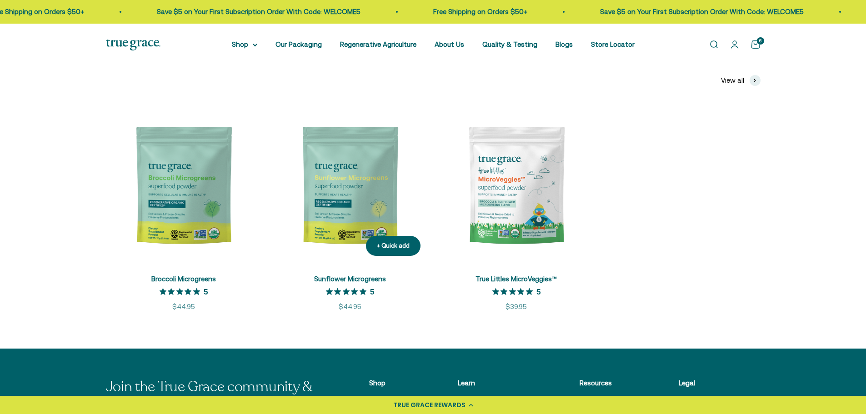
click at [358, 206] on img at bounding box center [350, 186] width 156 height 156
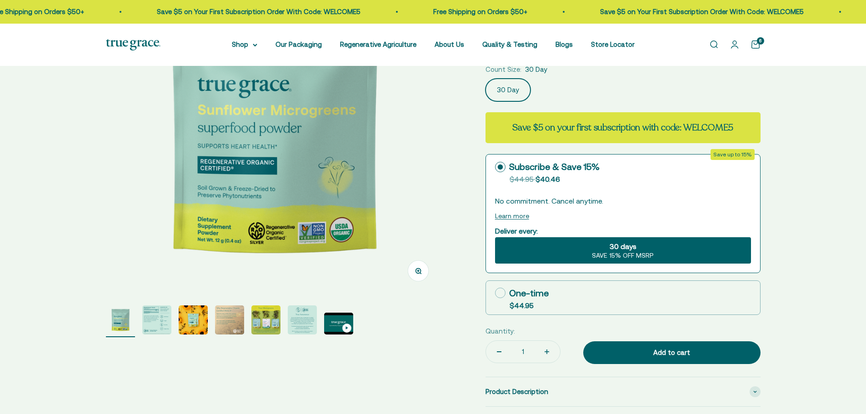
select select "3"
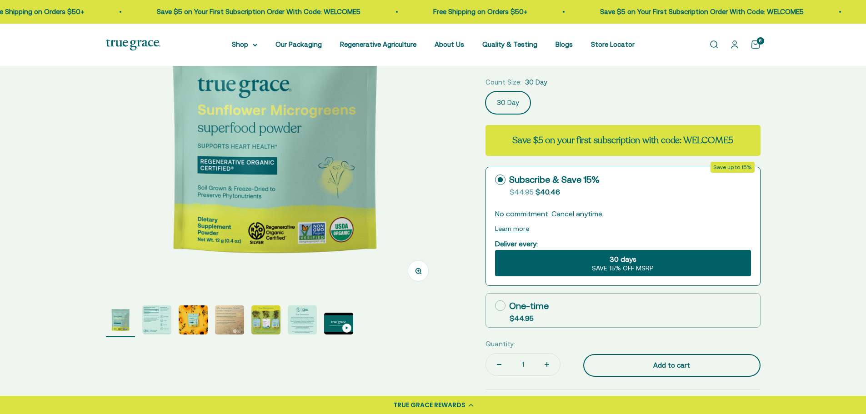
click at [638, 368] on div "Add to cart" at bounding box center [672, 365] width 141 height 11
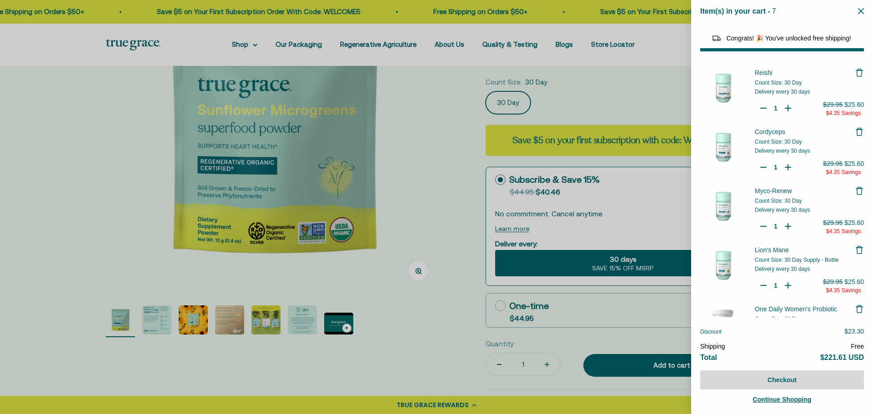
click at [414, 323] on div at bounding box center [436, 207] width 873 height 414
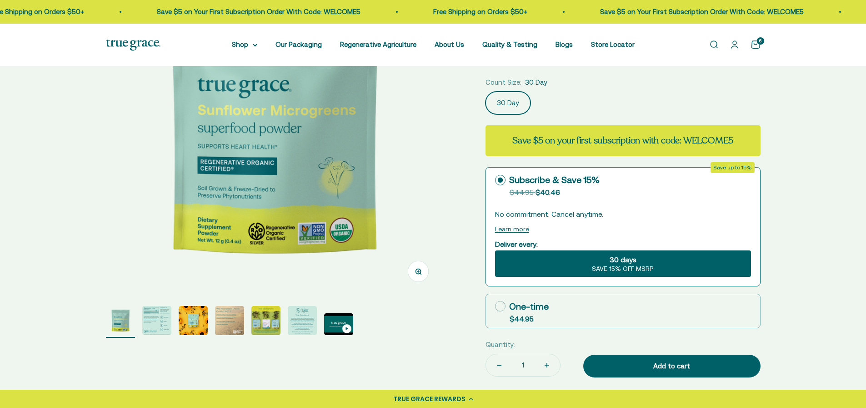
select select "44882812010710"
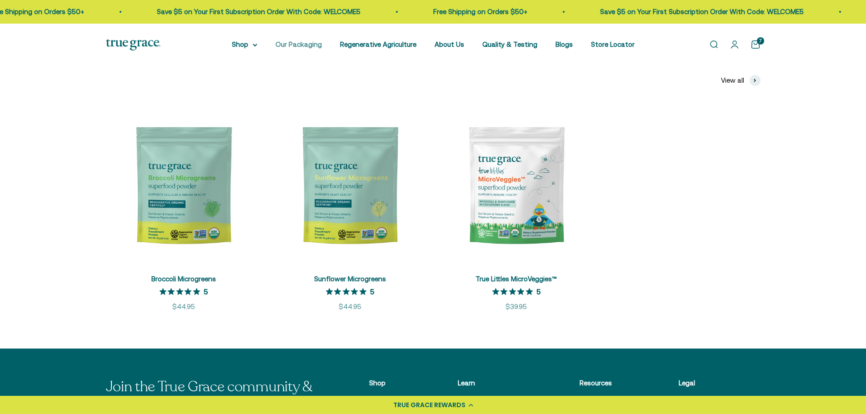
click at [304, 45] on link "Our Packaging" at bounding box center [299, 44] width 46 height 8
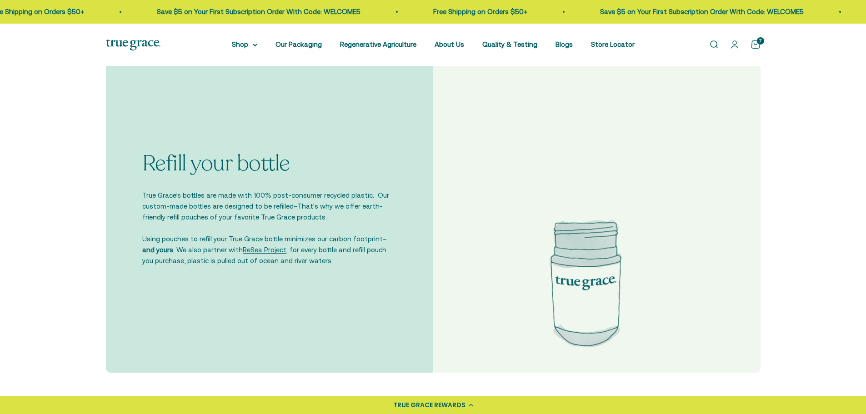
scroll to position [1819, 0]
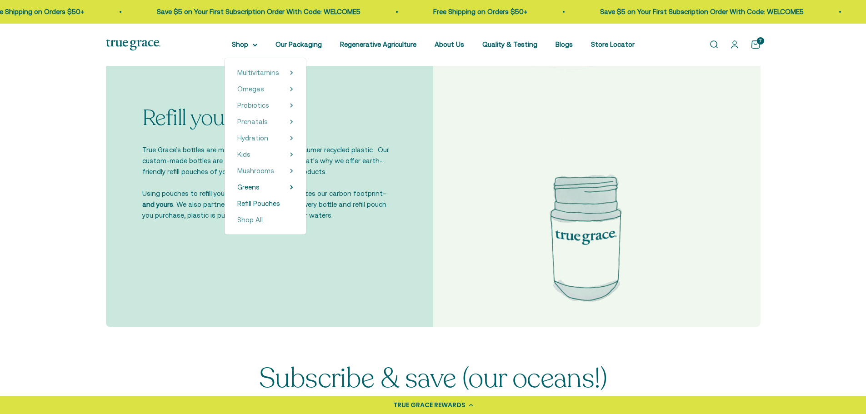
click at [271, 201] on span "Refill Pouches" at bounding box center [258, 204] width 43 height 8
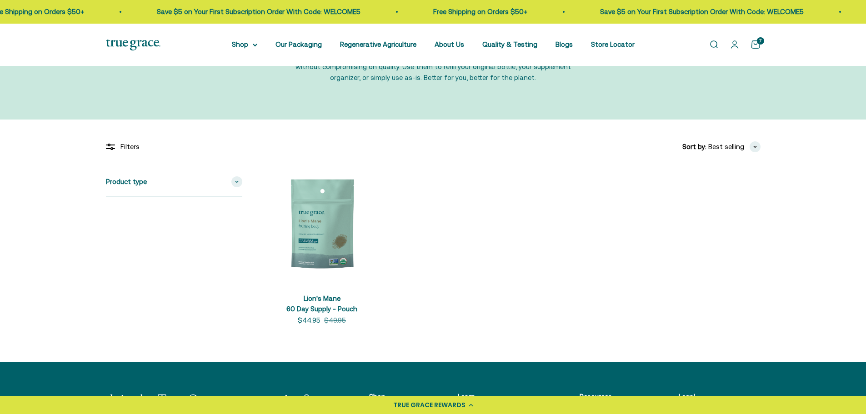
scroll to position [91, 0]
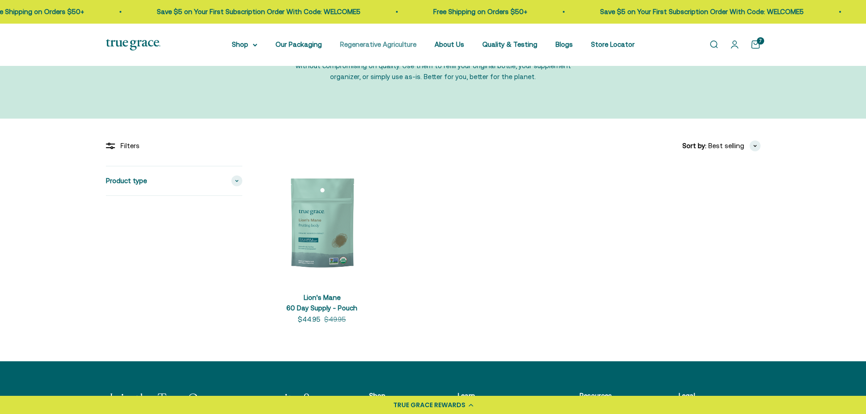
click at [403, 45] on link "Regenerative Agriculture" at bounding box center [378, 44] width 76 height 8
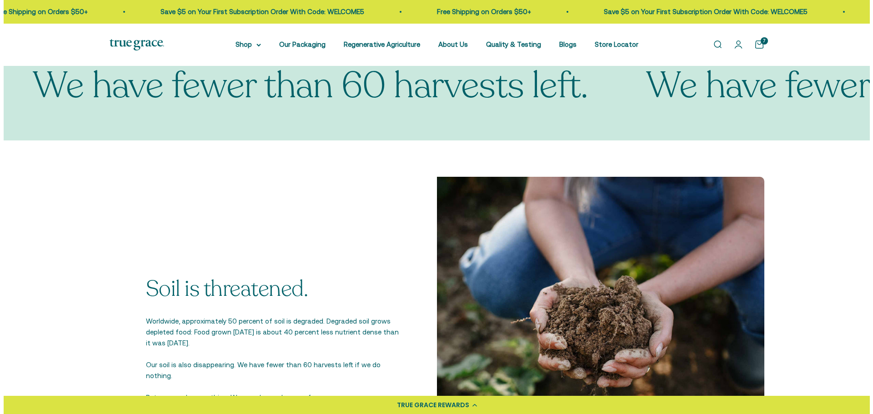
scroll to position [637, 0]
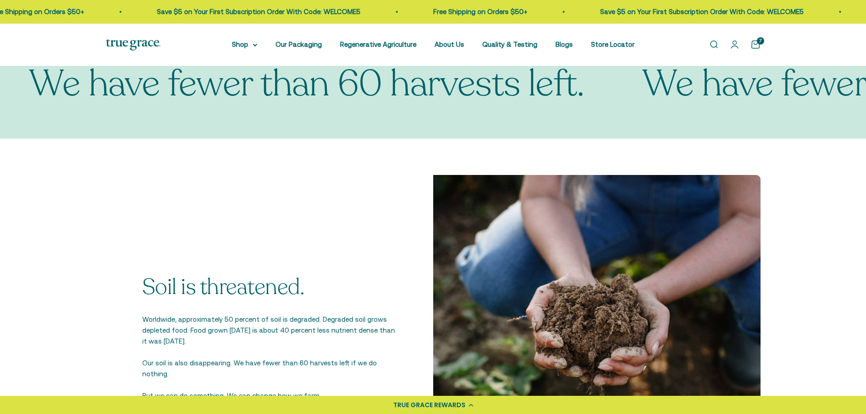
click at [758, 44] on div "7" at bounding box center [760, 40] width 7 height 7
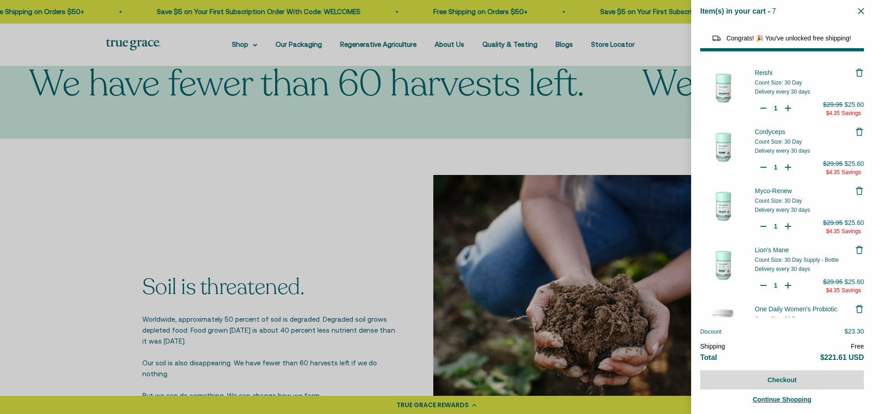
select select "44882812010710"
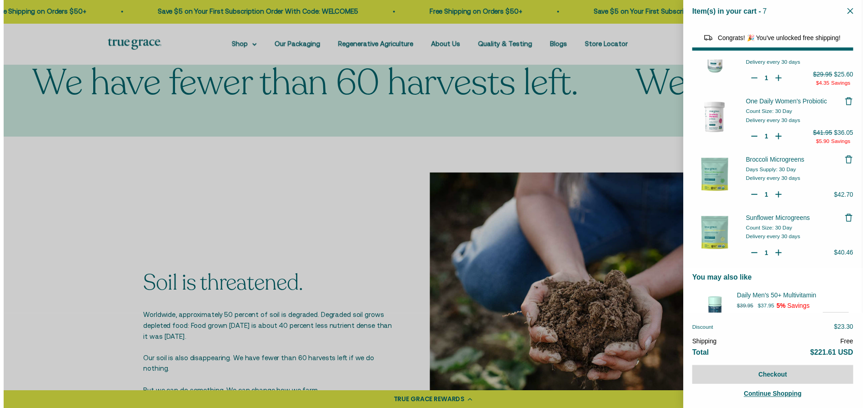
scroll to position [230, 0]
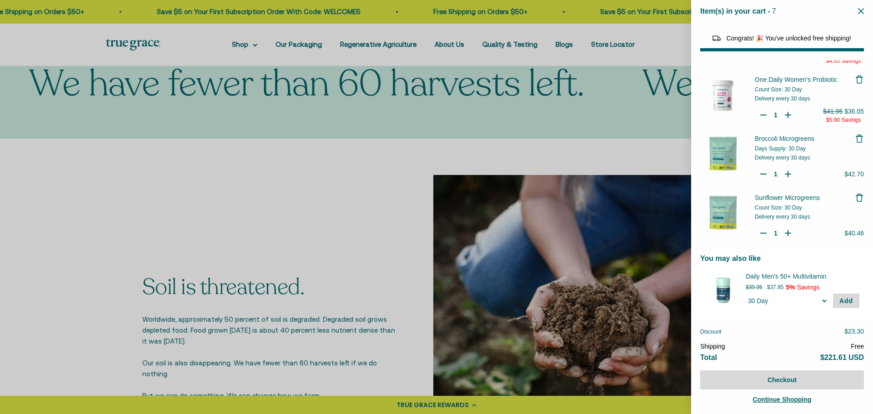
click at [266, 234] on div at bounding box center [436, 207] width 873 height 414
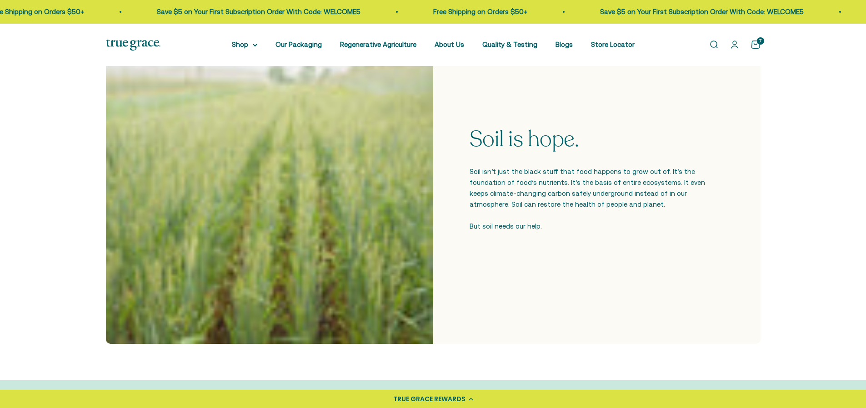
scroll to position [0, 0]
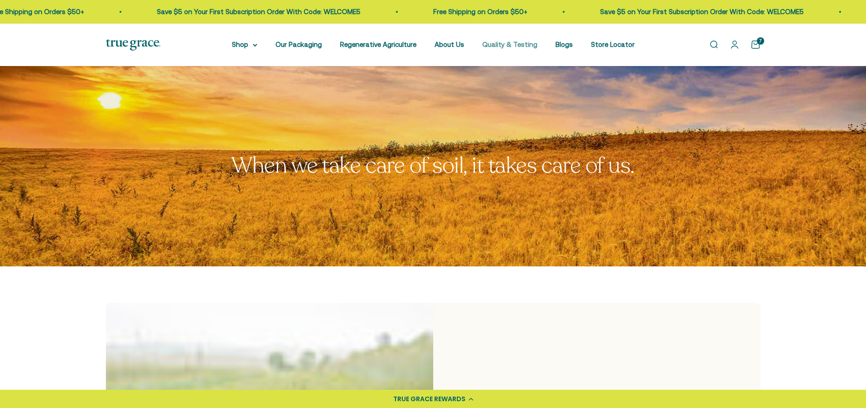
click at [509, 47] on link "Quality & Testing" at bounding box center [510, 44] width 55 height 8
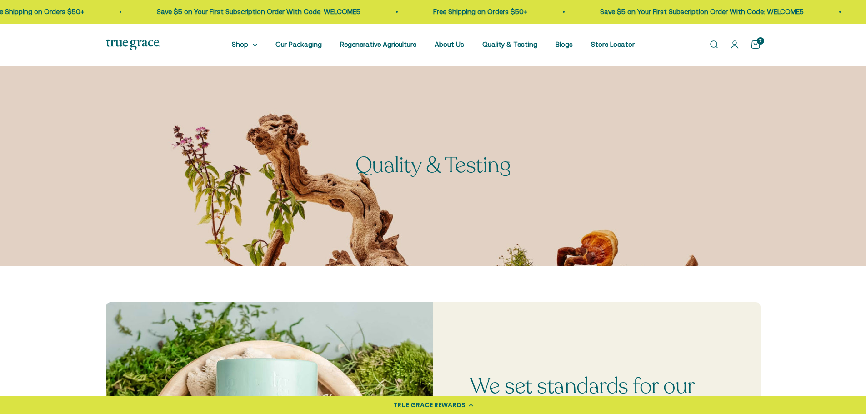
click at [764, 44] on div "7" at bounding box center [760, 40] width 7 height 7
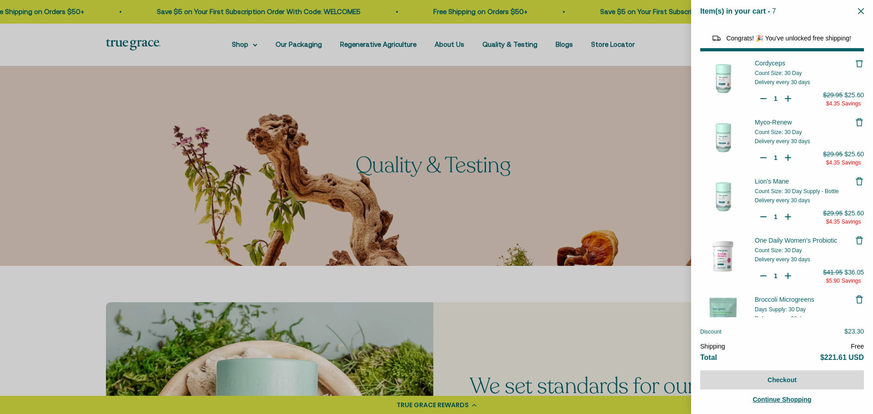
scroll to position [161, 0]
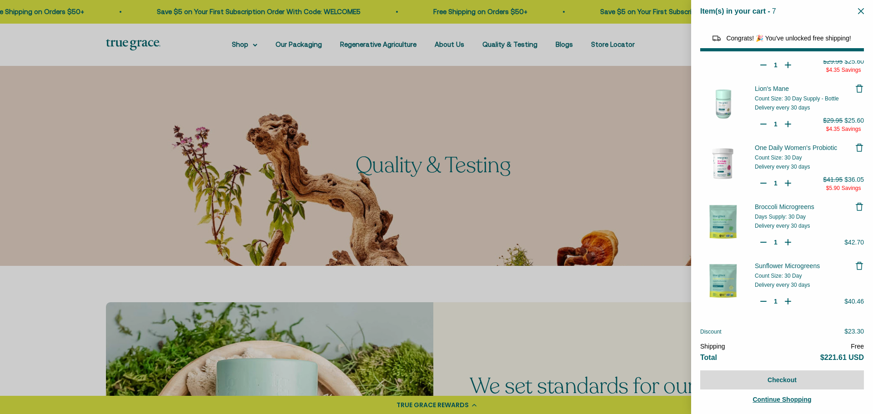
select select "44882812010710"
click at [777, 378] on button "Checkout" at bounding box center [782, 380] width 164 height 19
